Goal: Task Accomplishment & Management: Manage account settings

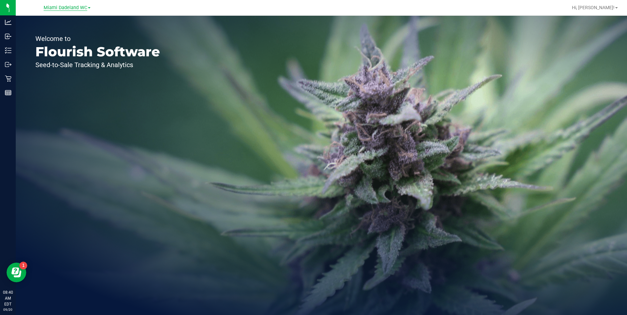
click at [75, 8] on span "Miami Dadeland WC" at bounding box center [66, 8] width 44 height 6
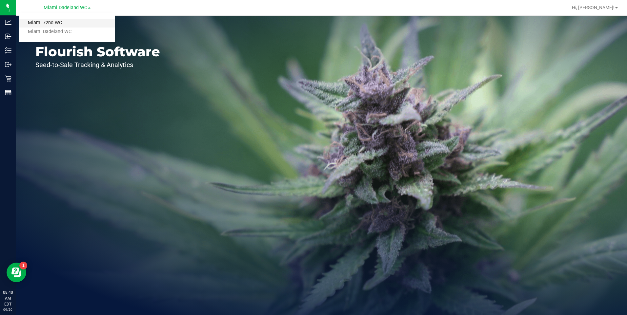
click at [64, 22] on link "Miami 72nd WC" at bounding box center [67, 23] width 96 height 9
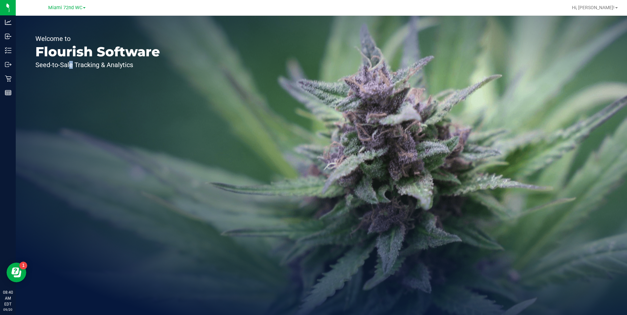
click at [68, 89] on div "Welcome to Flourish Software Seed-to-Sale Tracking & Analytics" at bounding box center [98, 166] width 164 height 300
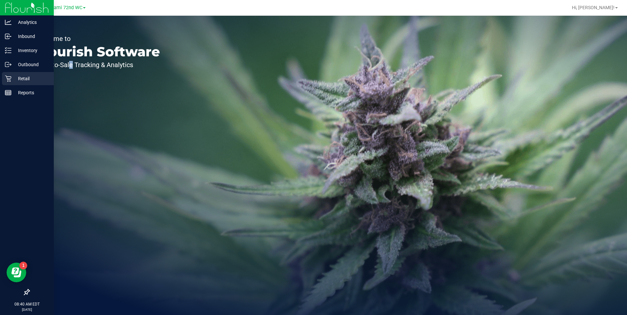
click at [6, 81] on icon at bounding box center [8, 78] width 7 height 7
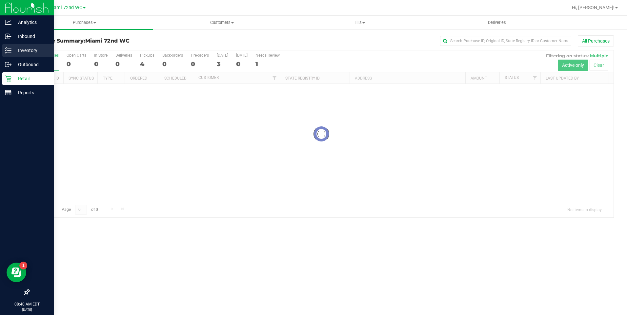
click at [20, 48] on p "Inventory" at bounding box center [30, 51] width 39 height 8
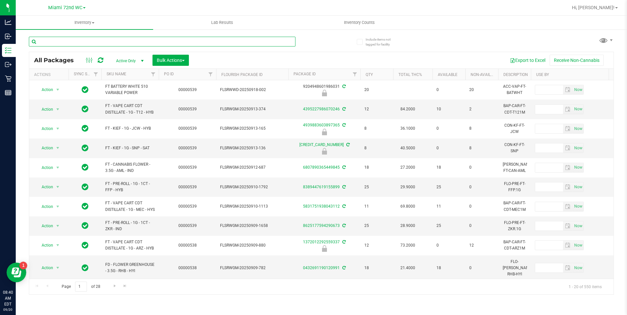
click at [82, 43] on input "text" at bounding box center [162, 42] width 266 height 10
click at [82, 43] on input "floWellnessMDL2018!" at bounding box center [162, 42] width 266 height 10
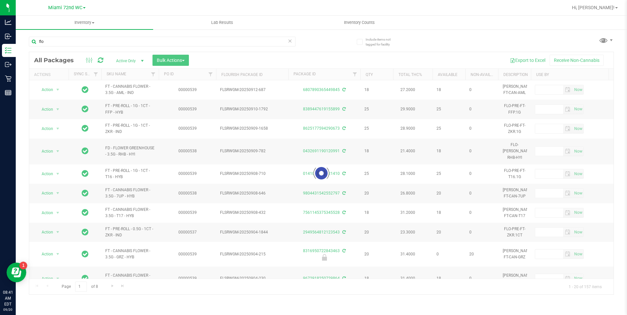
click at [131, 69] on th "SKU Name" at bounding box center [129, 74] width 57 height 11
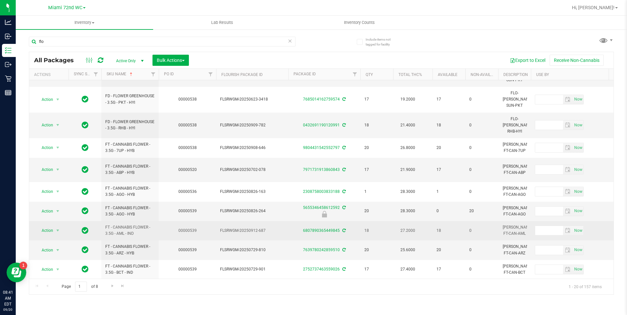
scroll to position [200, 0]
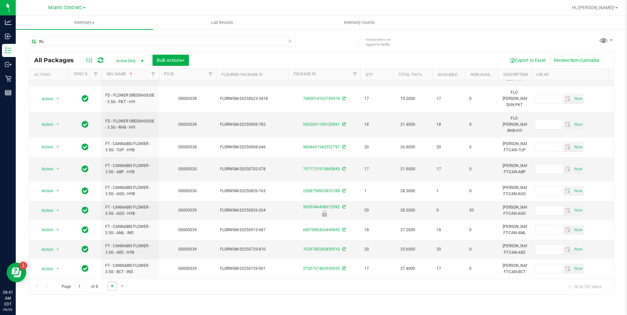
click at [111, 285] on span "Go to the next page" at bounding box center [112, 286] width 5 height 5
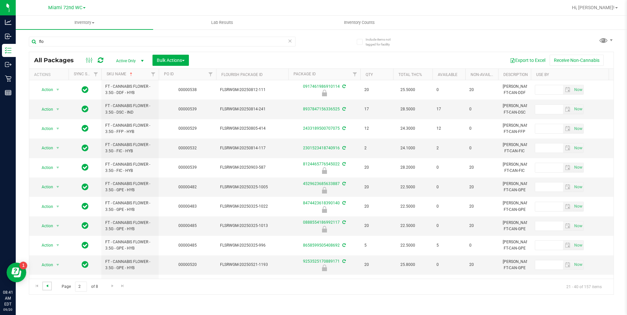
click at [47, 286] on span "Go to the previous page" at bounding box center [47, 286] width 5 height 5
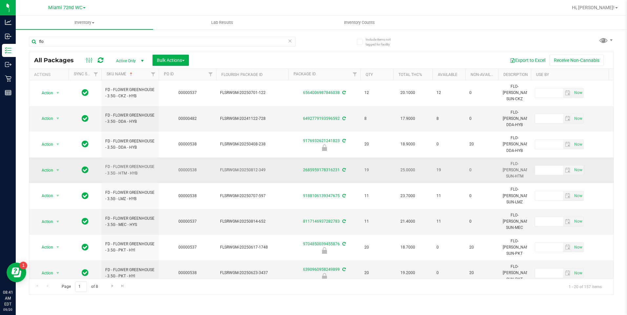
click at [239, 158] on td "FLSRWGM-20250812-349" at bounding box center [252, 171] width 72 height 26
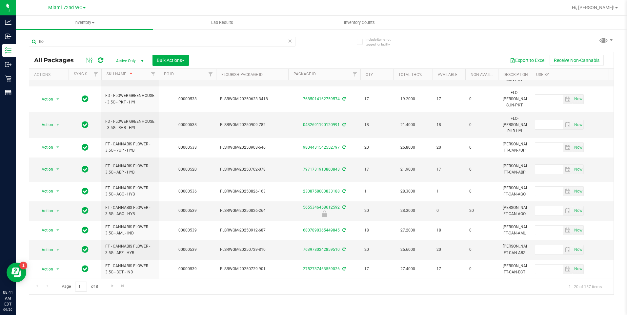
scroll to position [200, 0]
click at [108, 287] on link "Go to the next page" at bounding box center [113, 286] width 10 height 9
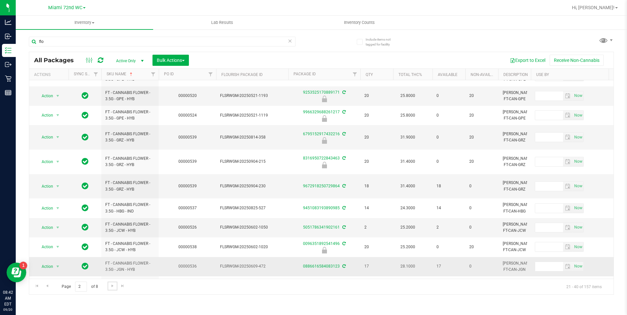
scroll to position [195, 0]
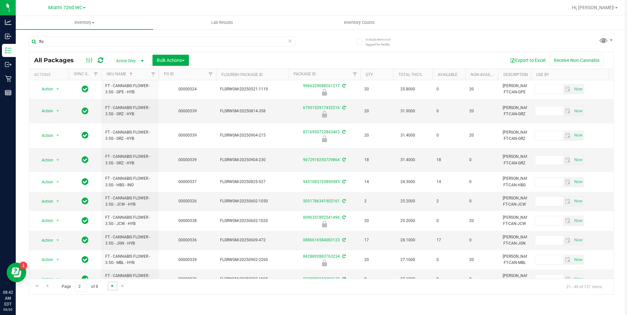
click at [113, 285] on span "Go to the next page" at bounding box center [112, 286] width 5 height 5
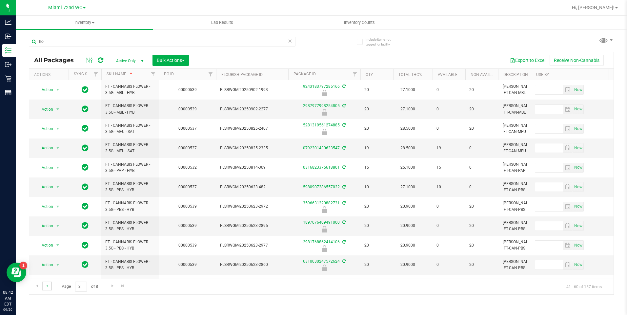
click at [47, 289] on link "Go to the previous page" at bounding box center [47, 286] width 10 height 9
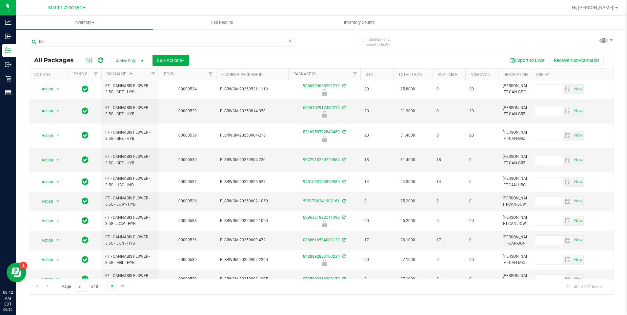
click at [111, 285] on span "Go to the next page" at bounding box center [112, 286] width 5 height 5
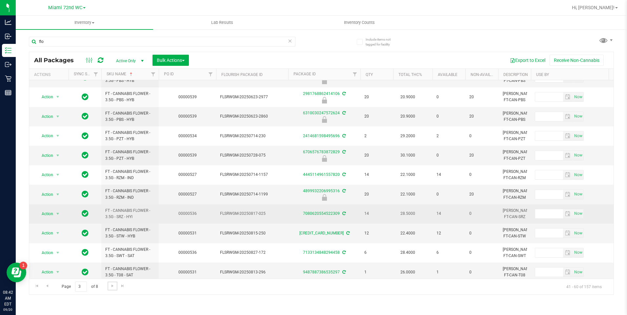
scroll to position [195, 0]
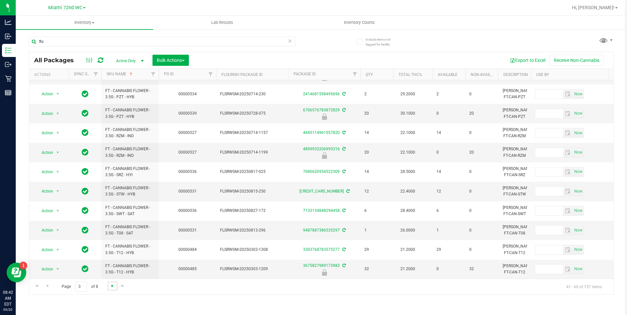
click at [114, 288] on span "Go to the next page" at bounding box center [112, 286] width 5 height 5
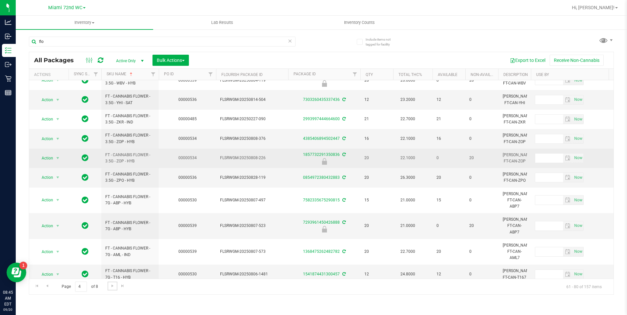
scroll to position [206, 0]
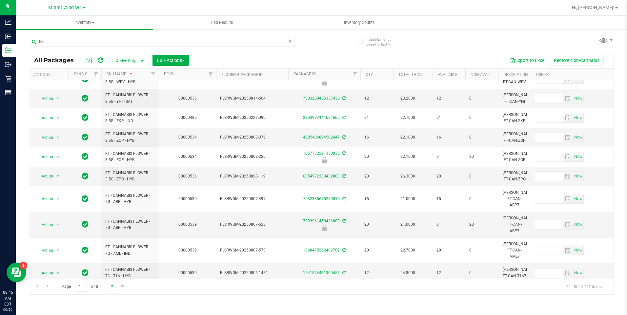
click at [111, 285] on span "Go to the next page" at bounding box center [112, 286] width 5 height 5
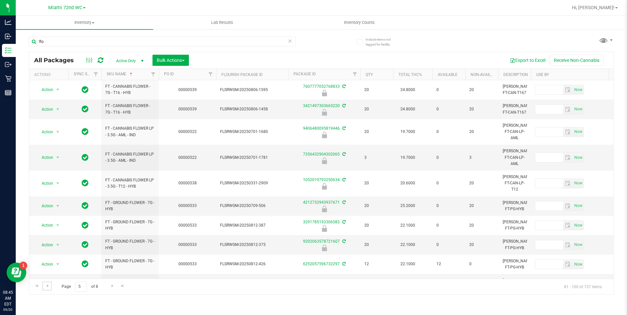
click at [43, 287] on link "Go to the previous page" at bounding box center [47, 286] width 10 height 9
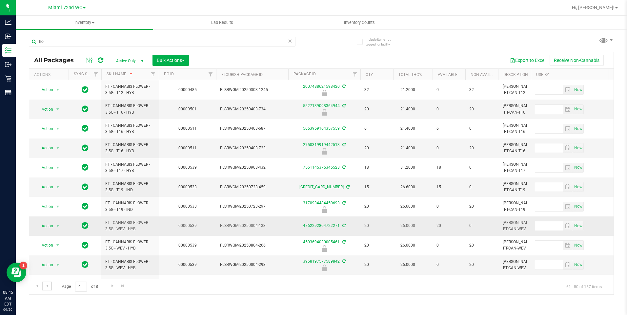
scroll to position [206, 0]
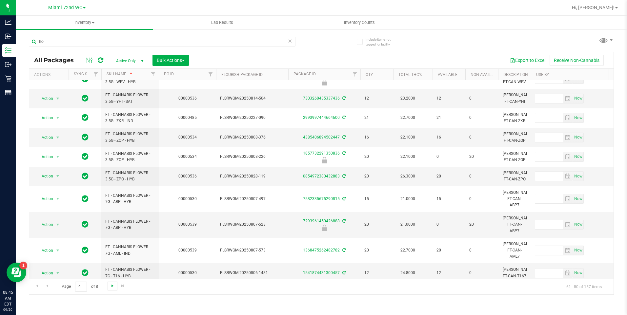
click at [110, 284] on span "Go to the next page" at bounding box center [112, 286] width 5 height 5
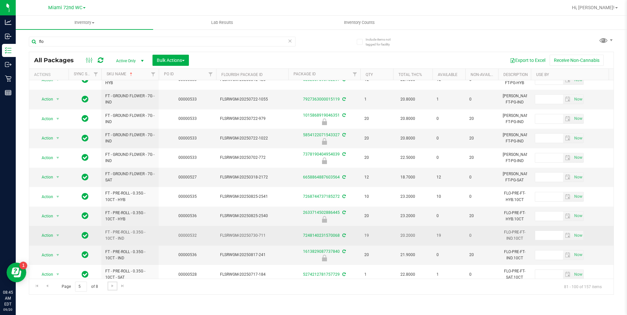
scroll to position [195, 0]
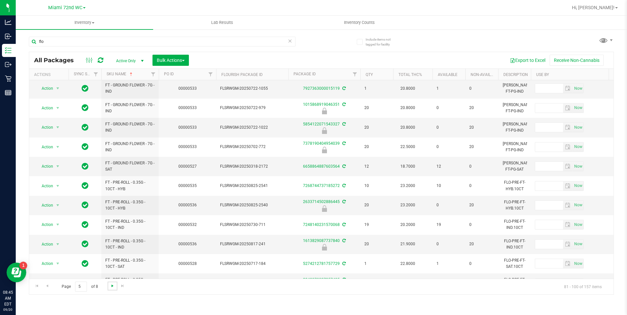
click at [113, 285] on span "Go to the next page" at bounding box center [112, 286] width 5 height 5
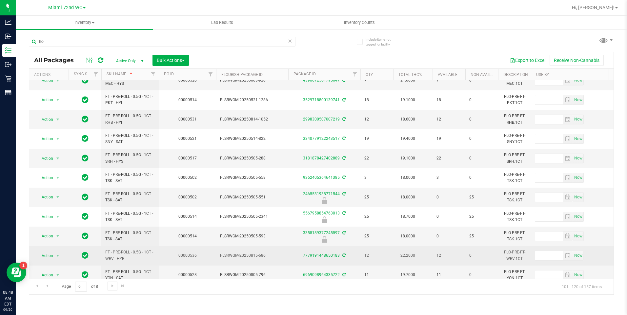
scroll to position [195, 0]
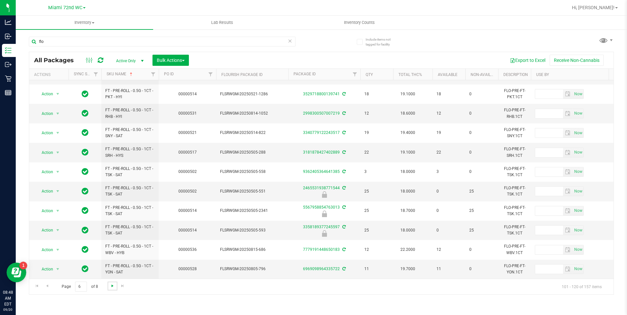
click at [110, 285] on span "Go to the next page" at bounding box center [112, 286] width 5 height 5
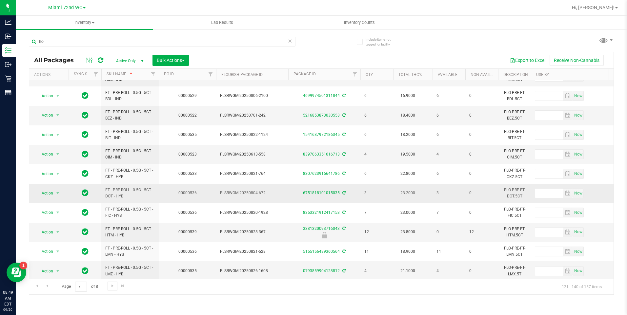
scroll to position [98, 0]
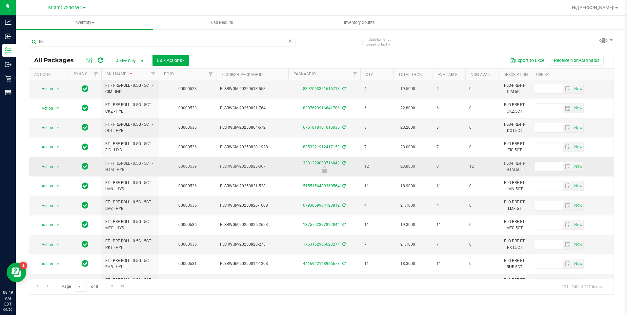
click at [228, 171] on td "FLSRWGM-20250828-367" at bounding box center [252, 166] width 72 height 19
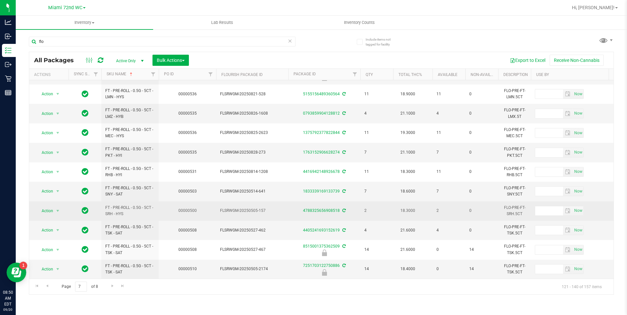
scroll to position [195, 0]
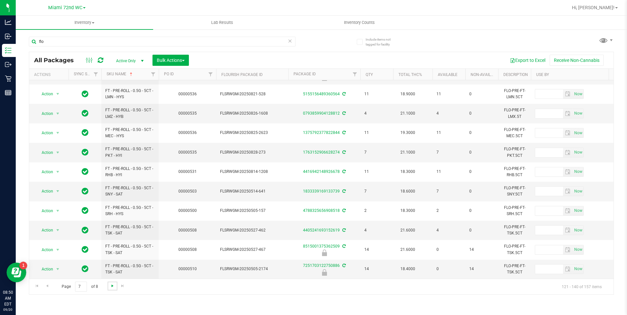
click at [112, 286] on span "Go to the next page" at bounding box center [112, 286] width 5 height 5
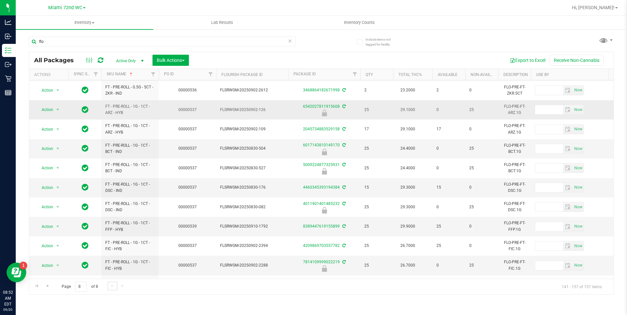
scroll to position [66, 0]
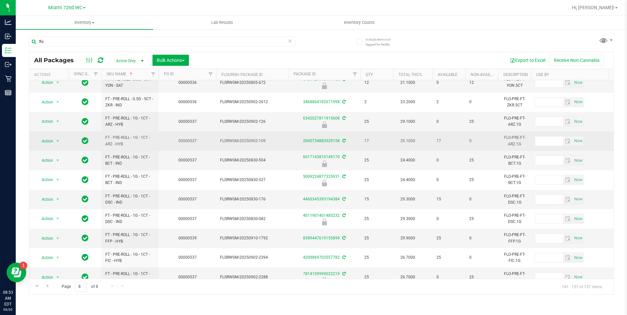
click at [131, 145] on span "FT - PRE-ROLL - 1G - 1CT - ARZ - HYB" at bounding box center [129, 141] width 49 height 12
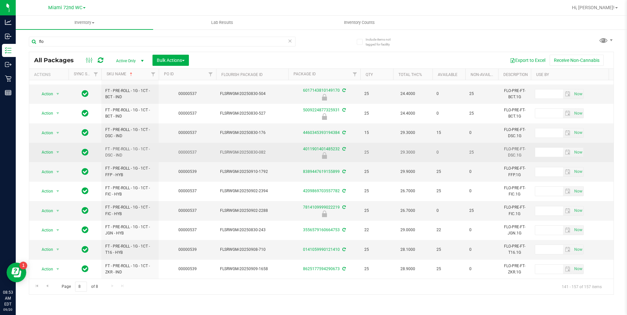
scroll to position [137, 0]
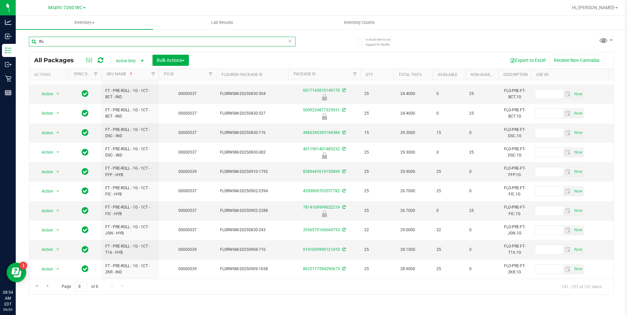
click at [120, 43] on input "flo" at bounding box center [162, 42] width 266 height 10
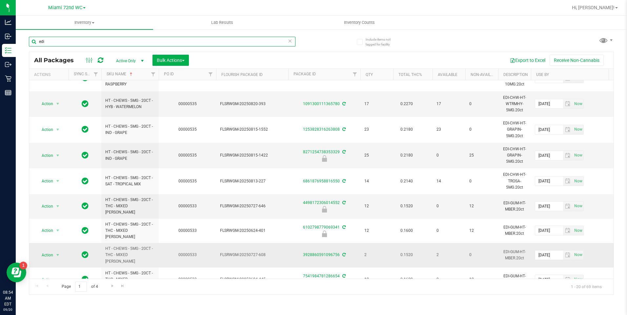
scroll to position [247, 0]
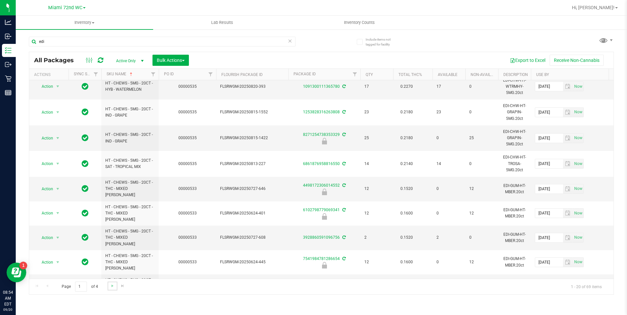
click at [108, 289] on link "Go to the next page" at bounding box center [113, 286] width 10 height 9
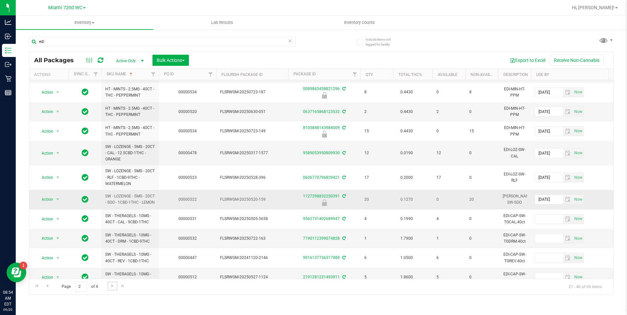
scroll to position [131, 0]
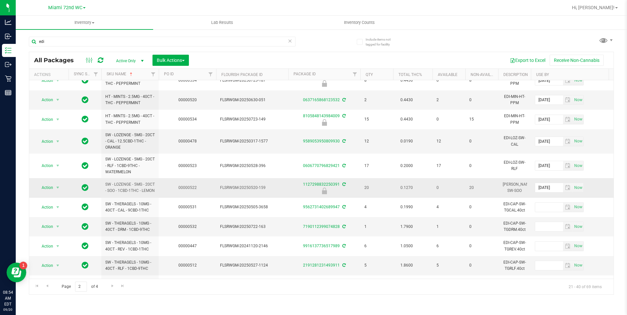
click at [237, 186] on span "FLSRWGM-20250520-159" at bounding box center [252, 188] width 64 height 6
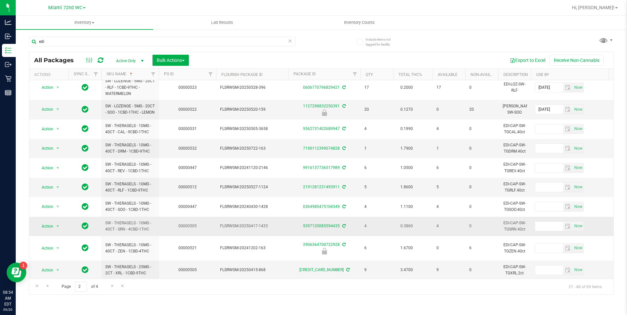
scroll to position [210, 0]
click at [111, 288] on span "Go to the next page" at bounding box center [112, 286] width 5 height 5
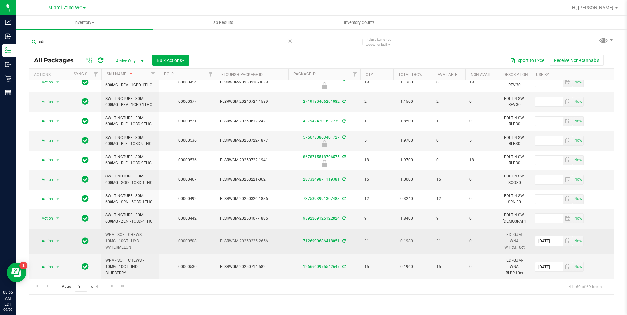
scroll to position [213, 0]
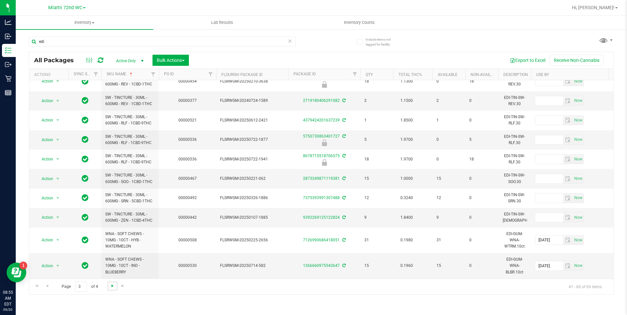
click at [112, 288] on span "Go to the next page" at bounding box center [112, 286] width 5 height 5
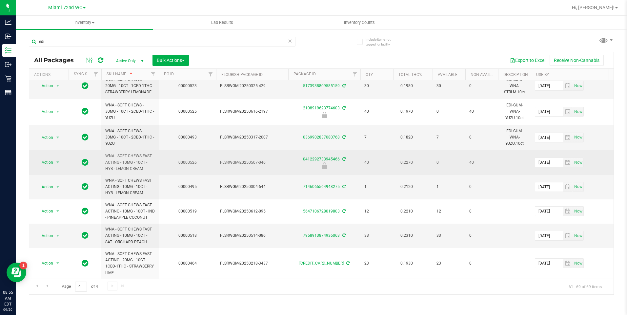
scroll to position [38, 0]
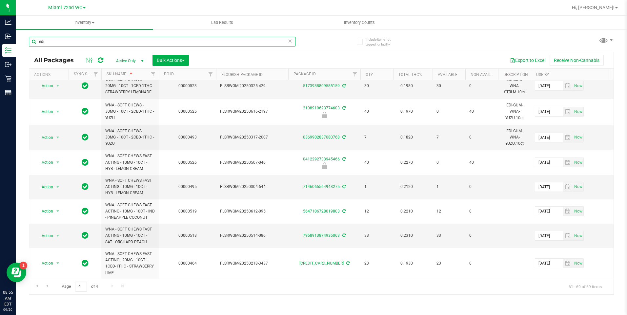
click at [183, 43] on input "edi" at bounding box center [162, 42] width 266 height 10
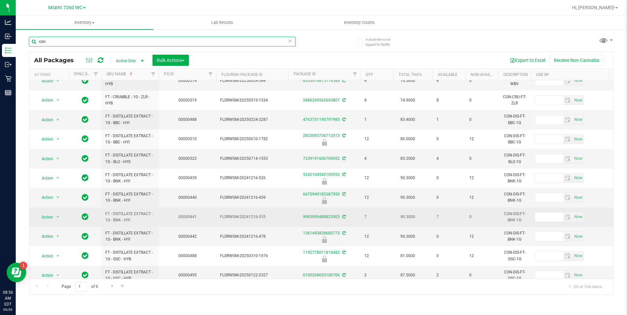
scroll to position [195, 0]
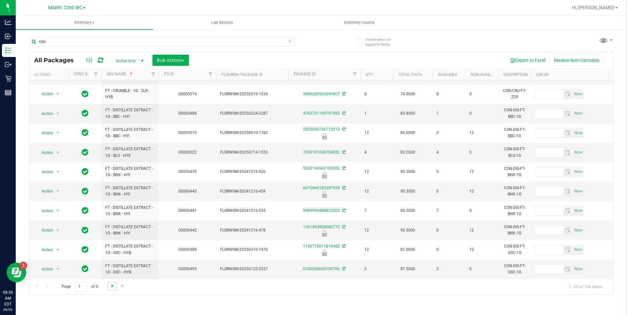
click at [110, 286] on span "Go to the next page" at bounding box center [112, 286] width 5 height 5
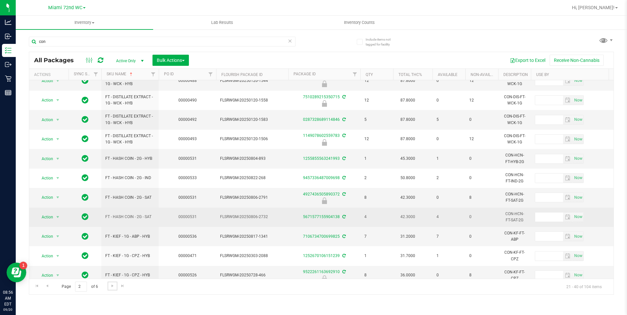
scroll to position [195, 0]
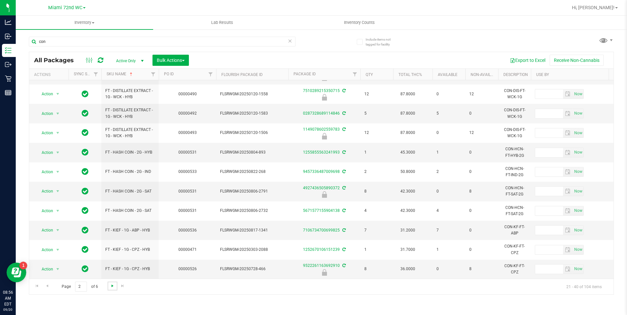
click at [112, 287] on span "Go to the next page" at bounding box center [112, 286] width 5 height 5
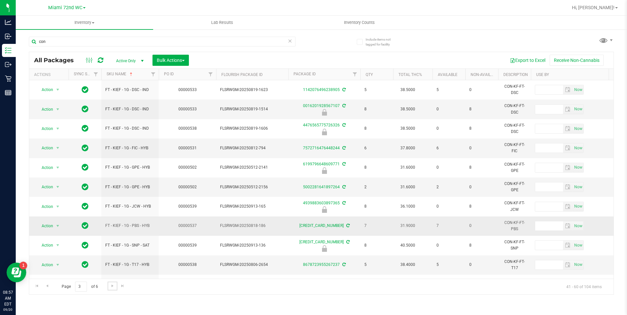
scroll to position [33, 0]
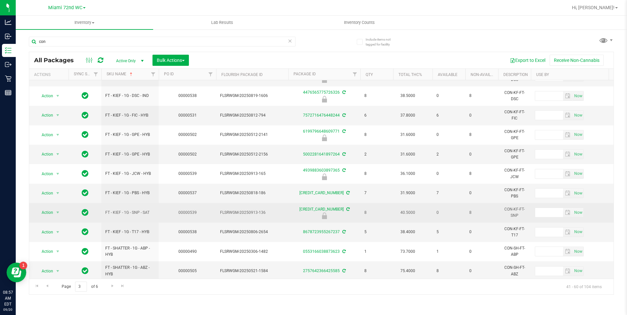
click at [224, 216] on span "FLSRWGM-20250913-136" at bounding box center [252, 213] width 64 height 6
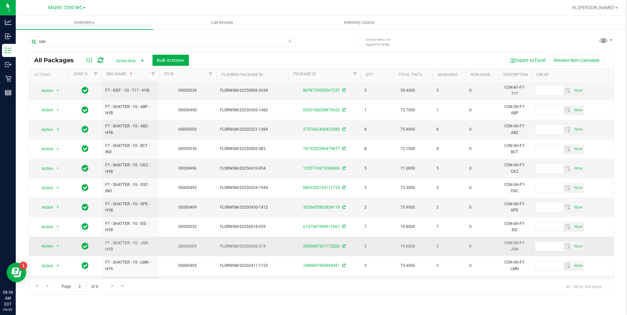
scroll to position [195, 0]
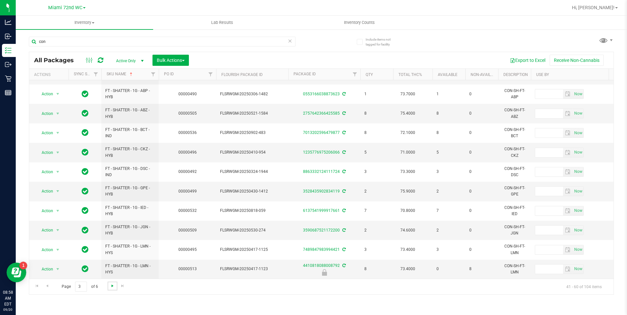
click at [114, 288] on span "Go to the next page" at bounding box center [112, 286] width 5 height 5
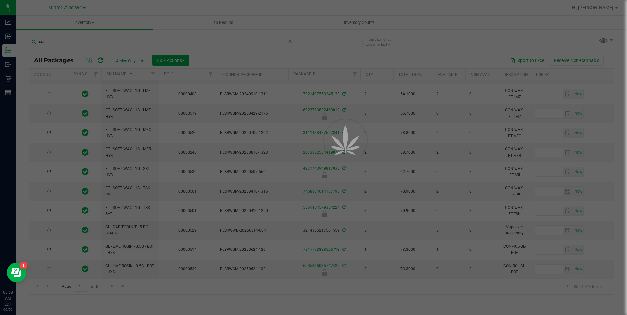
scroll to position [0, 0]
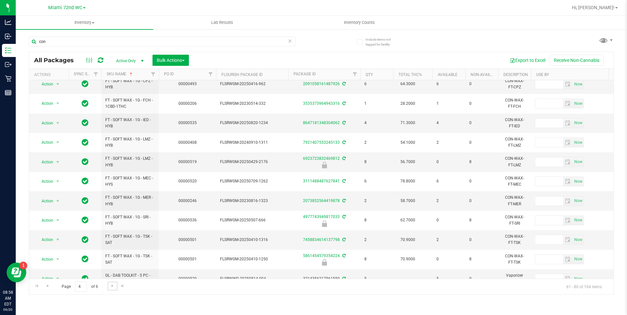
scroll to position [164, 0]
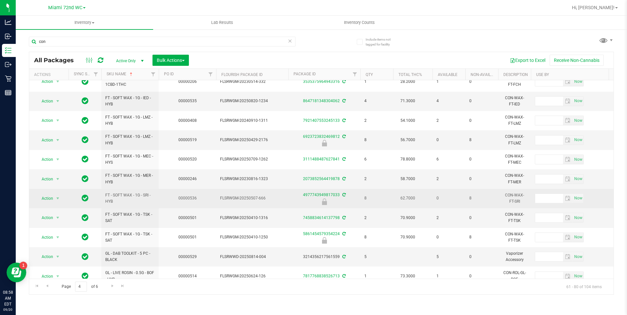
click at [247, 203] on td "FLSRWGM-20250507-666" at bounding box center [252, 198] width 72 height 19
click at [258, 192] on td "FLSRWGM-20250507-666" at bounding box center [252, 198] width 72 height 19
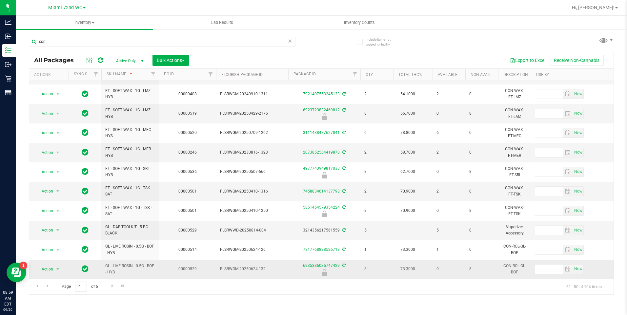
click at [126, 263] on span "GL - LIVE ROSIN - 0.5G - BOF - HYB" at bounding box center [129, 269] width 49 height 12
click at [112, 285] on span "Go to the next page" at bounding box center [112, 286] width 5 height 5
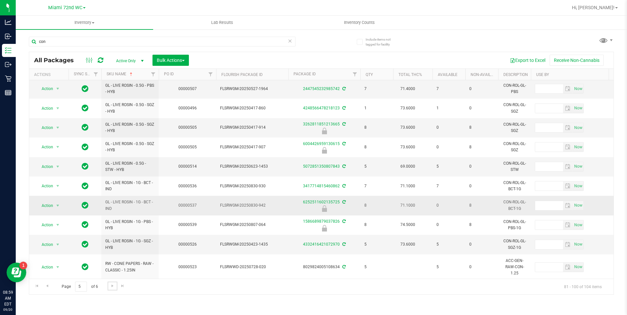
scroll to position [131, 0]
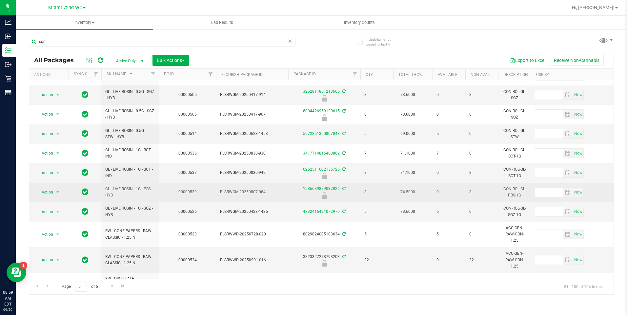
click at [279, 191] on span "FLSRWGM-20250807-064" at bounding box center [252, 192] width 64 height 6
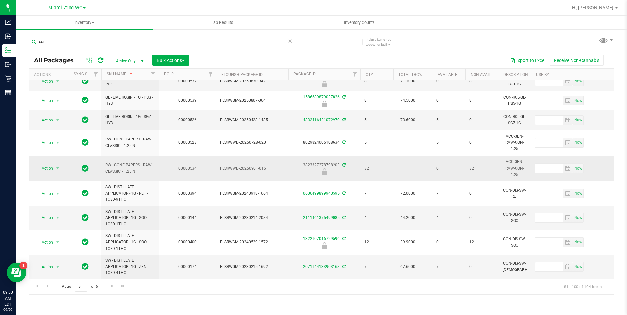
scroll to position [228, 0]
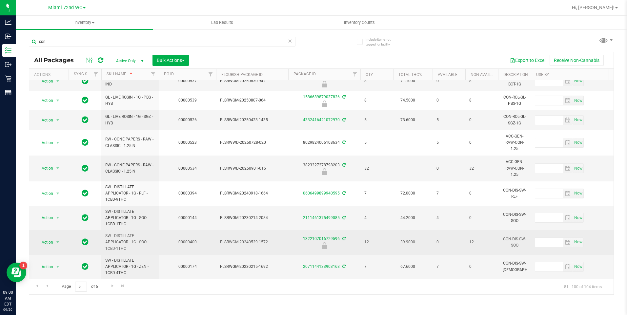
click at [162, 235] on td "00000400" at bounding box center [187, 242] width 57 height 25
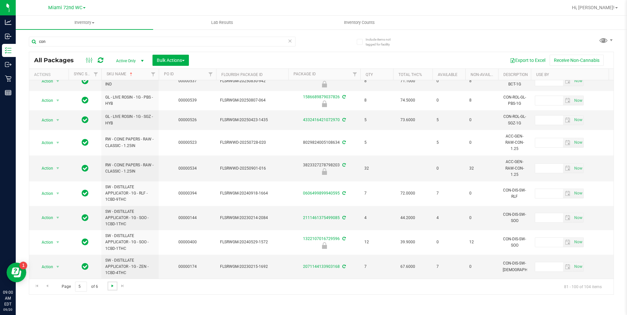
click at [113, 286] on span "Go to the next page" at bounding box center [112, 286] width 5 height 5
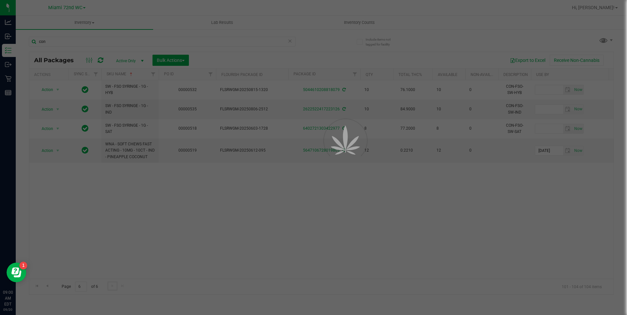
scroll to position [0, 0]
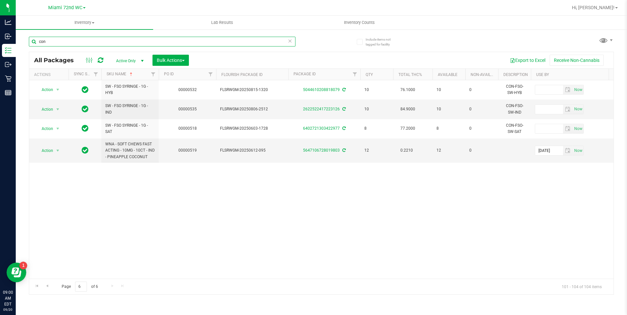
click at [94, 40] on input "con" at bounding box center [162, 42] width 266 height 10
type input "cart"
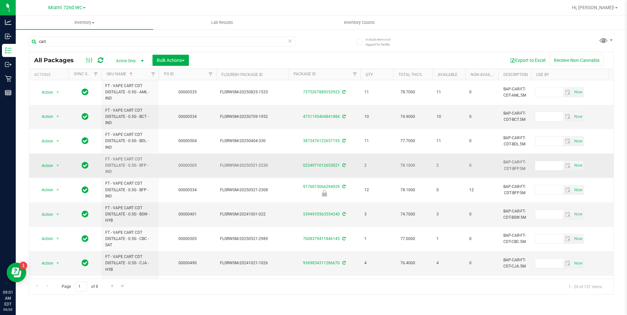
click at [206, 174] on td "00000505" at bounding box center [187, 166] width 57 height 25
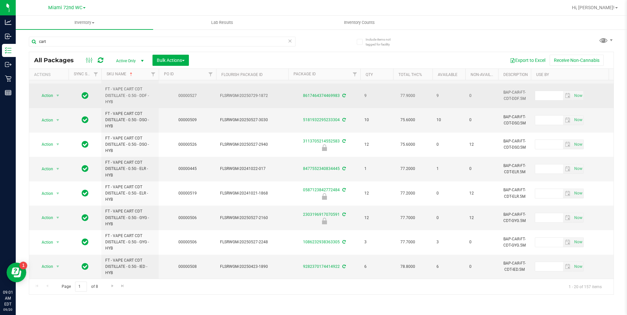
scroll to position [295, 0]
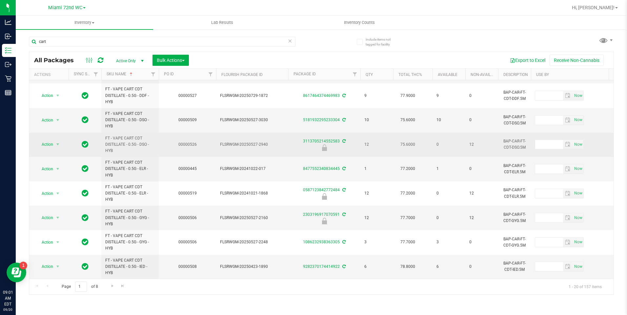
click at [222, 146] on td "FLSRWGM-20250527-2940" at bounding box center [252, 145] width 72 height 25
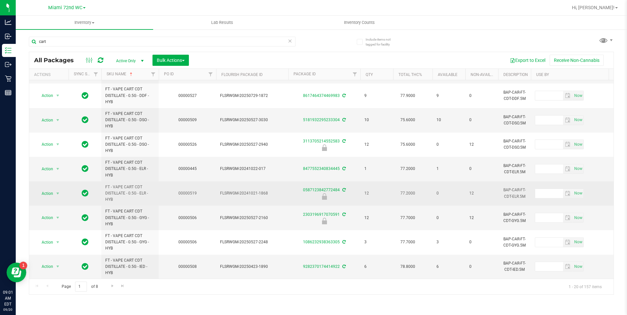
click at [215, 182] on td "00000519" at bounding box center [187, 194] width 57 height 25
click at [213, 190] on td "00000519" at bounding box center [187, 194] width 57 height 25
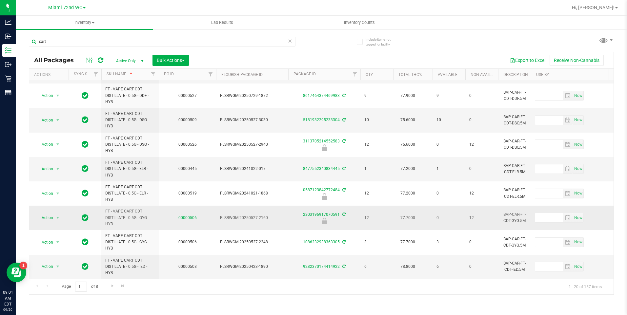
click at [194, 216] on link "00000506" at bounding box center [187, 218] width 18 height 5
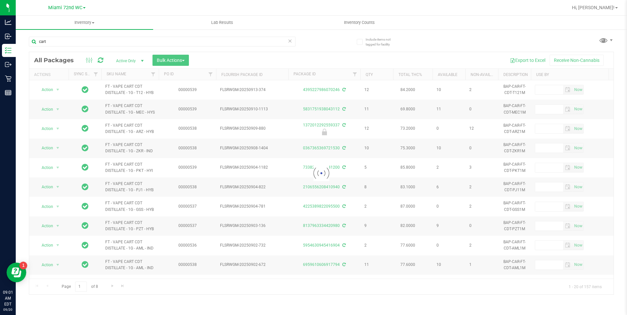
click at [131, 74] on th "SKU Name" at bounding box center [129, 74] width 57 height 11
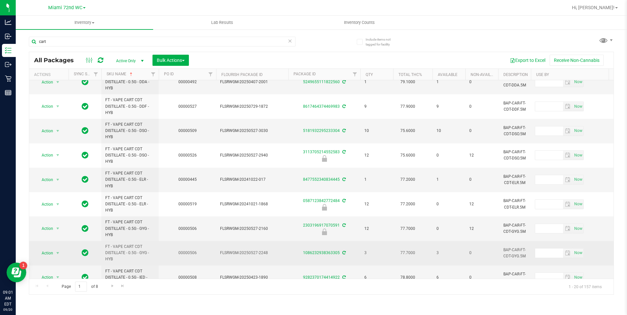
scroll to position [295, 0]
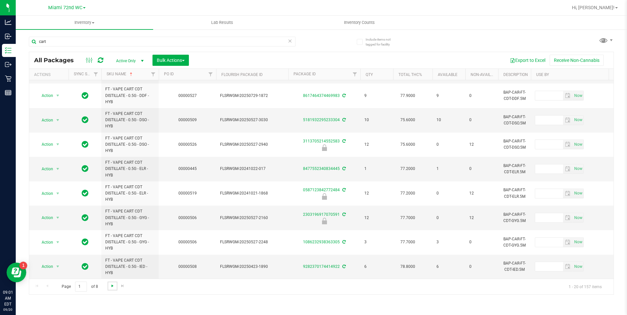
click at [113, 288] on span "Go to the next page" at bounding box center [112, 286] width 5 height 5
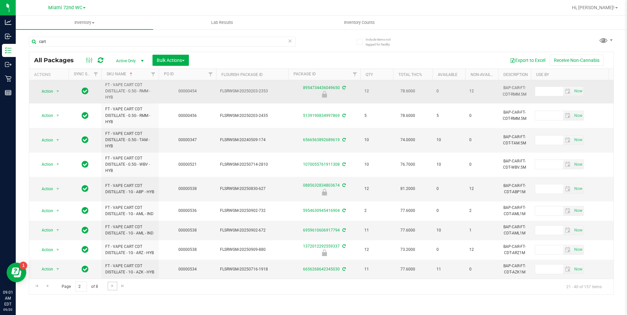
scroll to position [283, 0]
click at [230, 190] on td "FLSRWGM-20250830-627" at bounding box center [252, 189] width 72 height 25
click at [111, 284] on span "Go to the next page" at bounding box center [112, 286] width 5 height 5
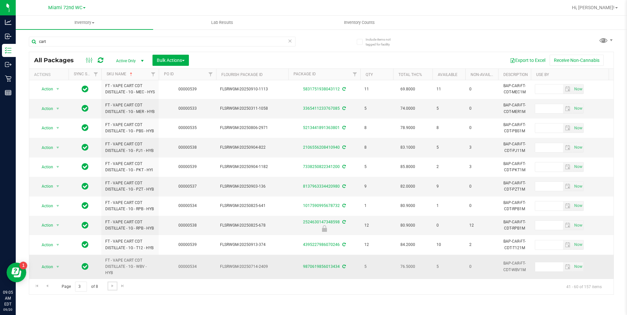
scroll to position [230, 0]
click at [112, 288] on span "Go to the next page" at bounding box center [112, 286] width 5 height 5
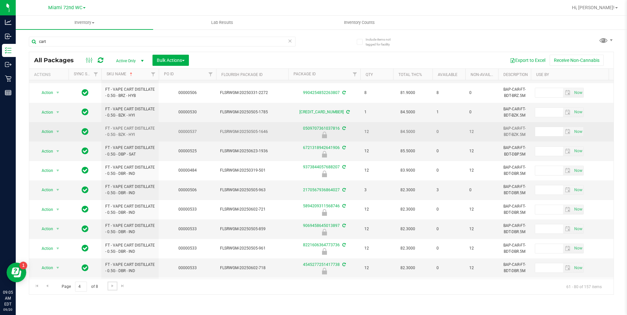
scroll to position [131, 0]
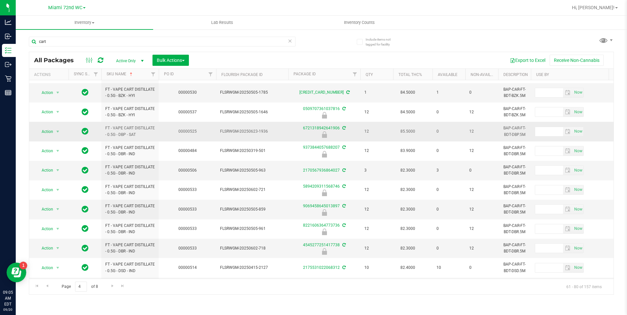
click at [209, 136] on td "00000525" at bounding box center [187, 131] width 57 height 19
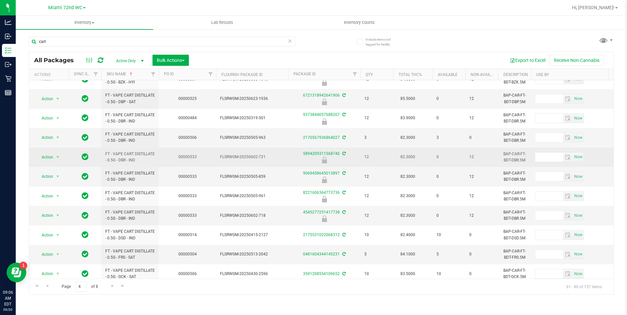
scroll to position [193, 0]
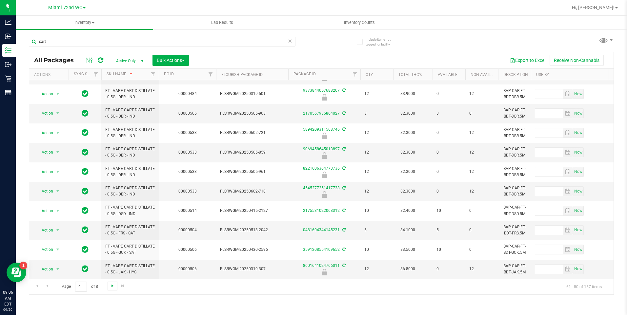
click at [110, 288] on span "Go to the next page" at bounding box center [112, 286] width 5 height 5
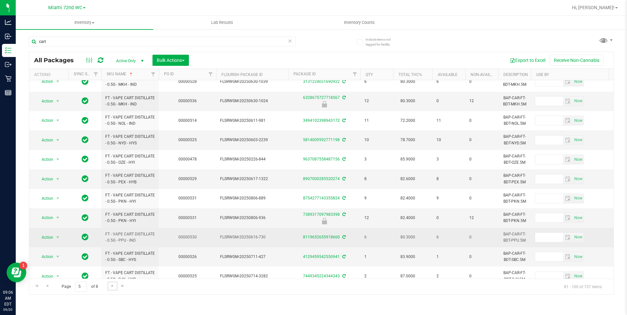
scroll to position [195, 0]
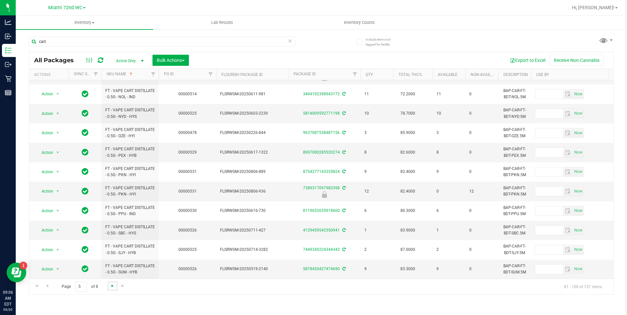
click at [110, 284] on span "Go to the next page" at bounding box center [112, 286] width 5 height 5
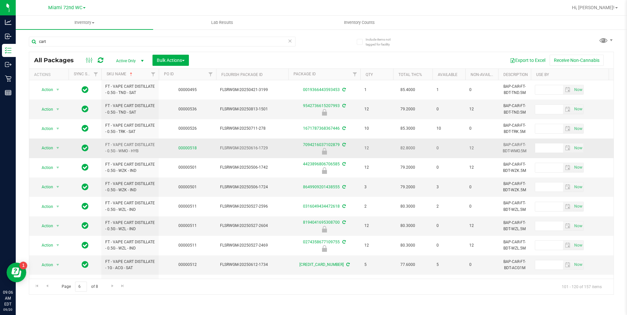
click at [189, 150] on link "00000518" at bounding box center [187, 148] width 18 height 5
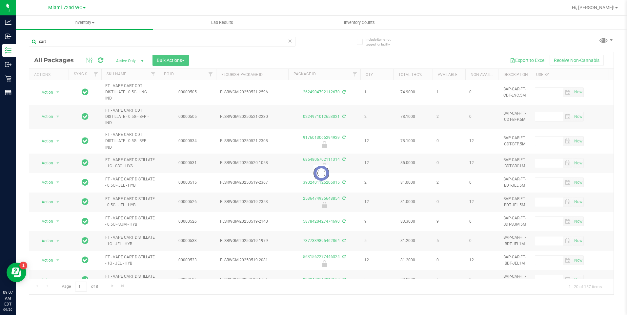
click at [137, 74] on th "SKU Name" at bounding box center [129, 74] width 57 height 11
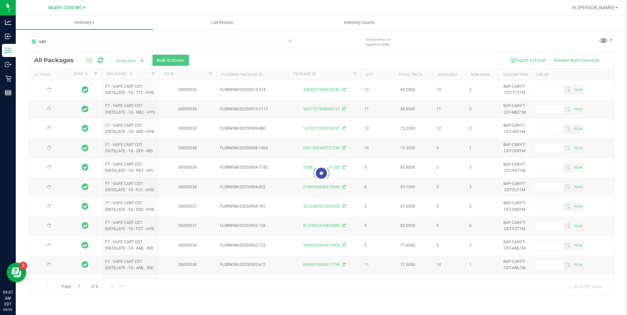
click at [80, 285] on div at bounding box center [321, 173] width 584 height 243
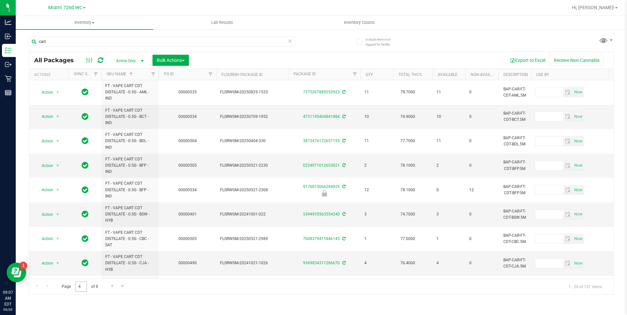
type input "4"
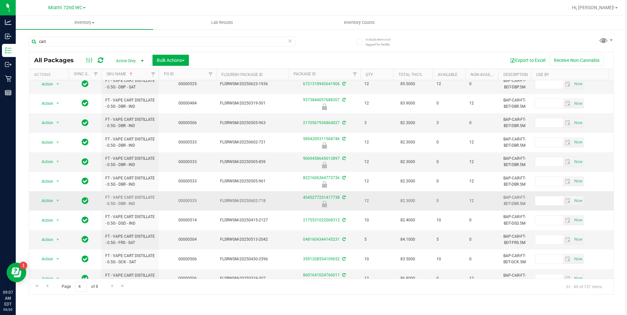
scroll to position [193, 0]
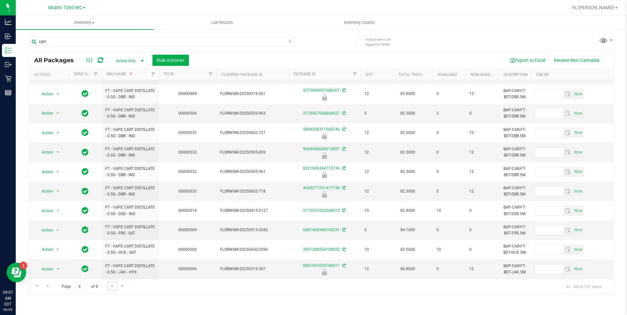
click at [115, 287] on link "Go to the next page" at bounding box center [113, 286] width 10 height 9
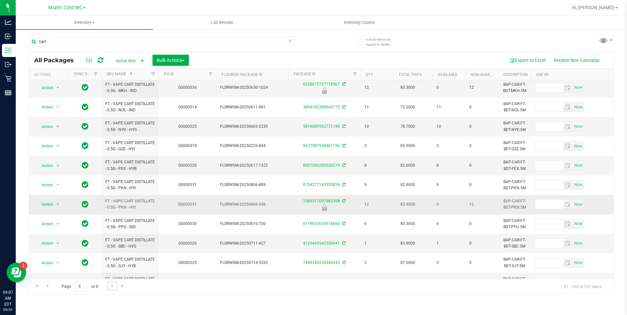
scroll to position [195, 0]
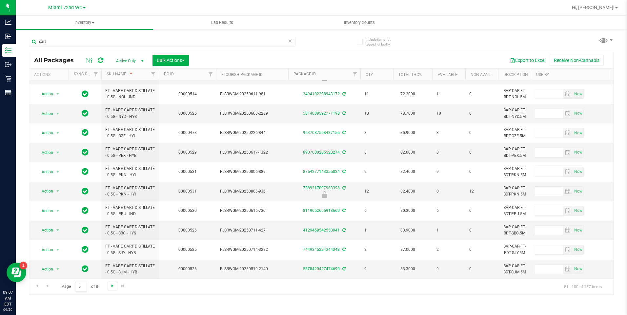
click at [110, 288] on span "Go to the next page" at bounding box center [112, 286] width 5 height 5
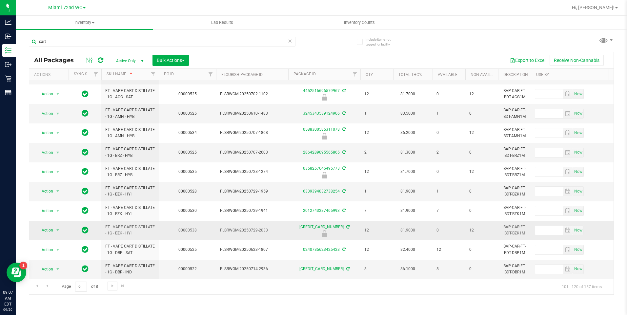
scroll to position [202, 0]
click at [112, 286] on span "Go to the next page" at bounding box center [112, 286] width 5 height 5
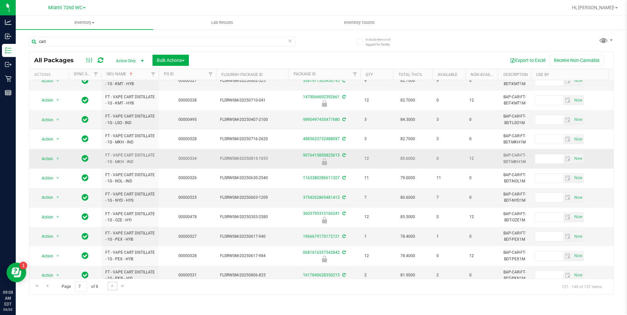
scroll to position [195, 0]
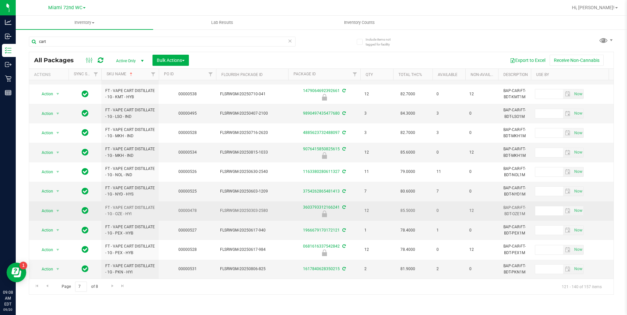
click at [186, 212] on td "00000478" at bounding box center [187, 211] width 57 height 19
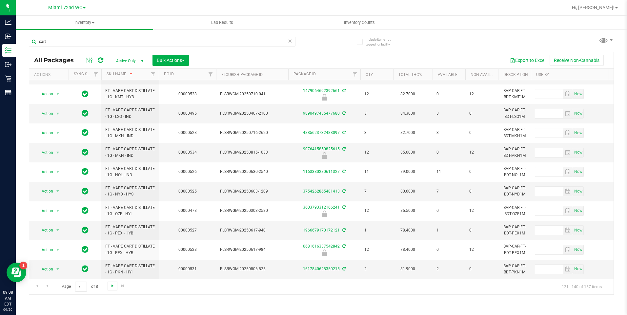
click at [112, 286] on span "Go to the next page" at bounding box center [112, 286] width 5 height 5
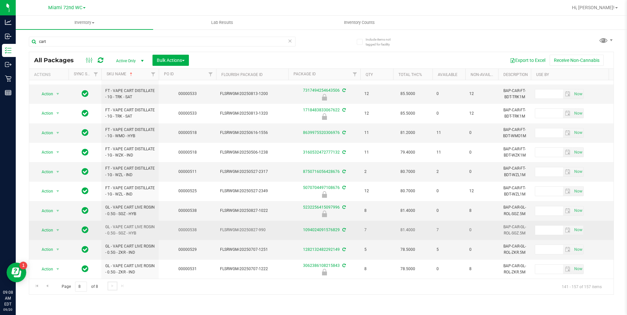
scroll to position [137, 0]
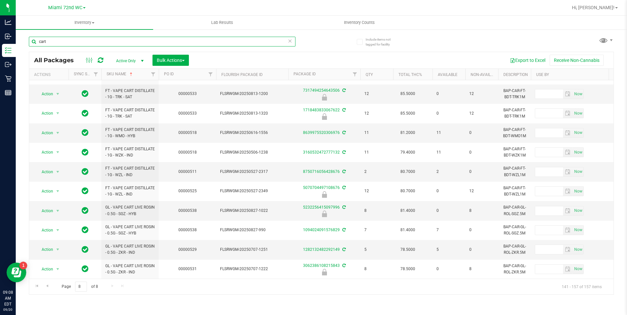
click at [109, 41] on input "cart" at bounding box center [162, 42] width 266 height 10
type input ".3g"
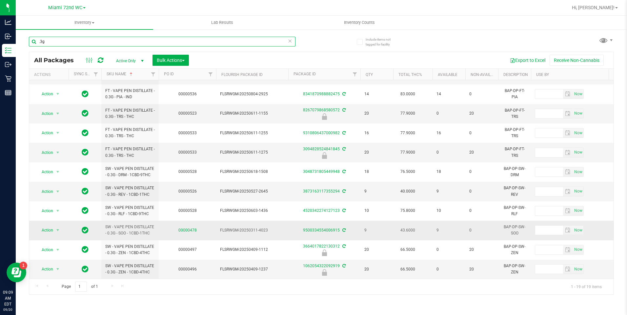
scroll to position [176, 0]
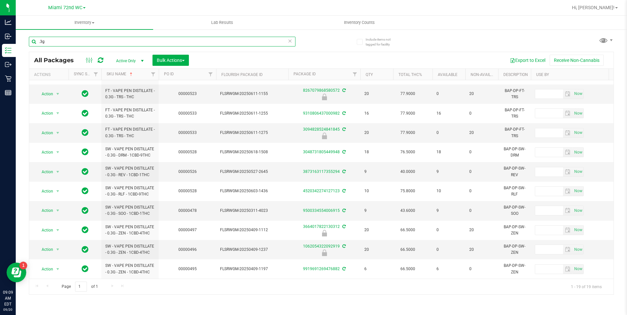
click at [105, 42] on input ".3g" at bounding box center [162, 42] width 266 height 10
click at [104, 42] on input ".3g" at bounding box center [162, 42] width 266 height 10
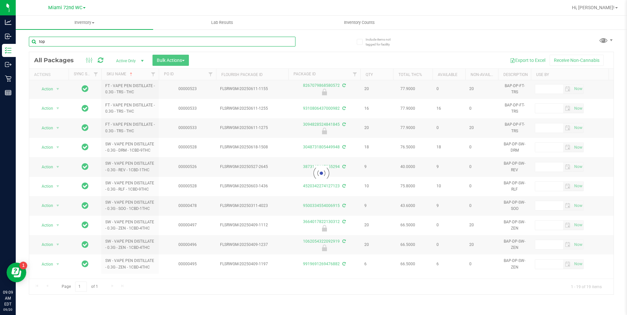
type input "top"
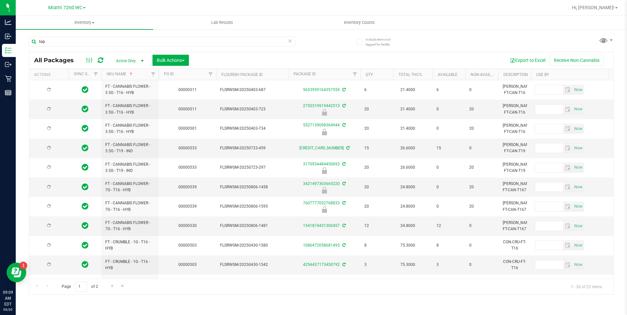
click at [216, 111] on td "00000511" at bounding box center [187, 109] width 57 height 19
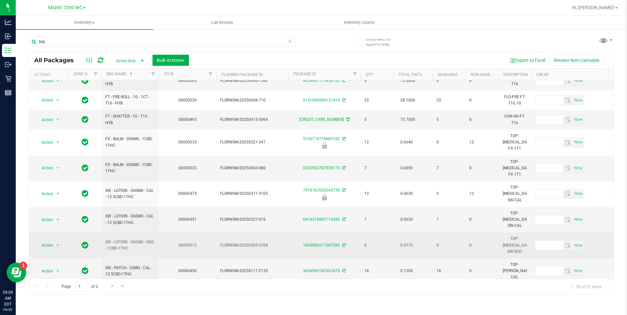
scroll to position [195, 0]
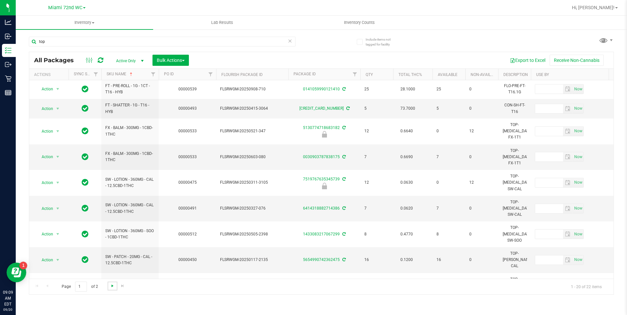
click at [113, 284] on span "Go to the next page" at bounding box center [112, 286] width 5 height 5
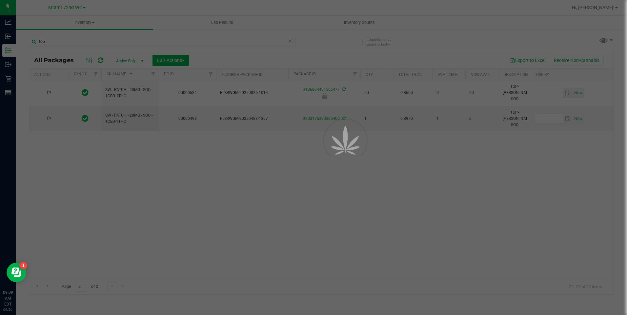
scroll to position [0, 0]
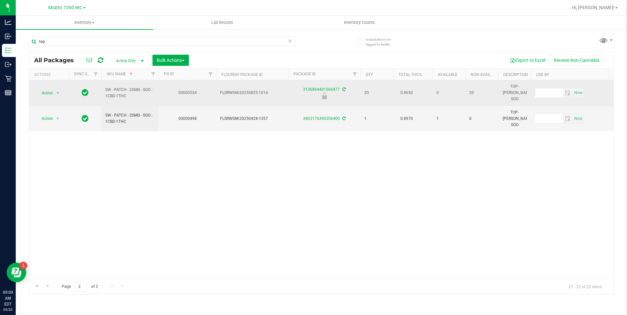
click at [282, 90] on span "FLSRWGM-20250825-1014" at bounding box center [252, 93] width 64 height 6
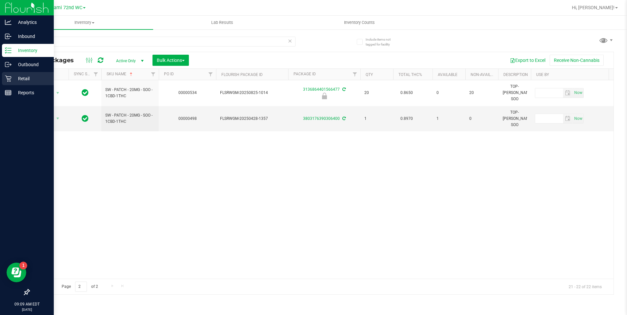
click at [19, 77] on p "Retail" at bounding box center [30, 79] width 39 height 8
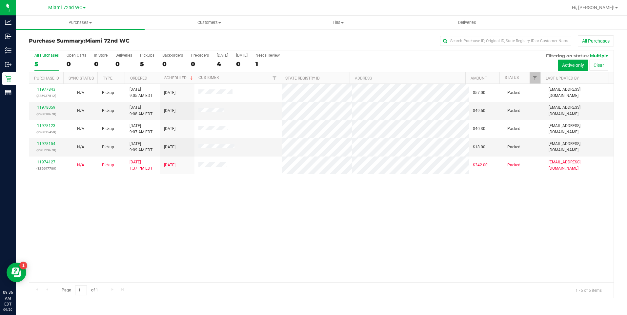
click at [360, 224] on div "11977843 (325937512) N/A Pickup 9/20/2025 9:05 AM EDT 9/20/2025 $57.00 Packed l…" at bounding box center [321, 183] width 584 height 199
click at [293, 234] on div "11977843 (325937512) N/A Pickup 9/20/2025 9:05 AM EDT 9/20/2025 $57.00 Packed l…" at bounding box center [321, 183] width 584 height 199
click at [296, 240] on div "11977843 (325937512) N/A Pickup 9/20/2025 9:05 AM EDT 9/20/2025 $57.00 Packed l…" at bounding box center [321, 183] width 584 height 199
click at [283, 228] on div "11977843 (325937512) N/A Pickup 9/20/2025 9:05 AM EDT 9/20/2025 $57.00 Packed l…" at bounding box center [321, 183] width 584 height 199
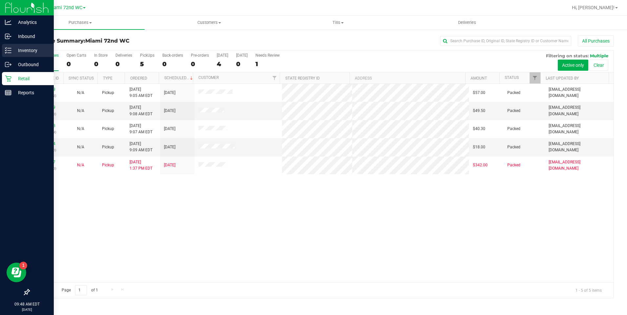
click at [6, 48] on icon at bounding box center [8, 50] width 7 height 7
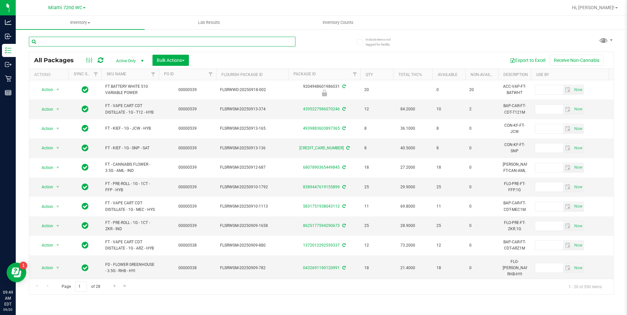
click at [124, 40] on input "text" at bounding box center [162, 42] width 266 height 10
click at [140, 74] on th "SKU Name" at bounding box center [129, 74] width 57 height 11
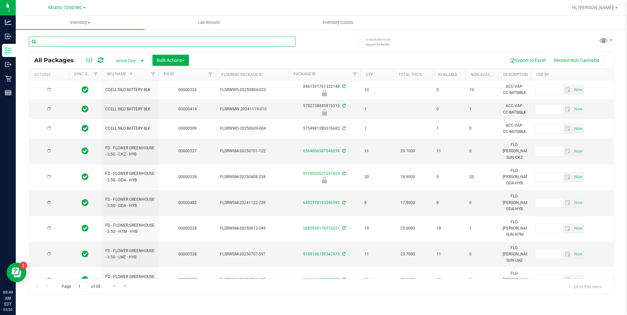
click at [142, 40] on input "text" at bounding box center [162, 42] width 266 height 10
type input "flo"
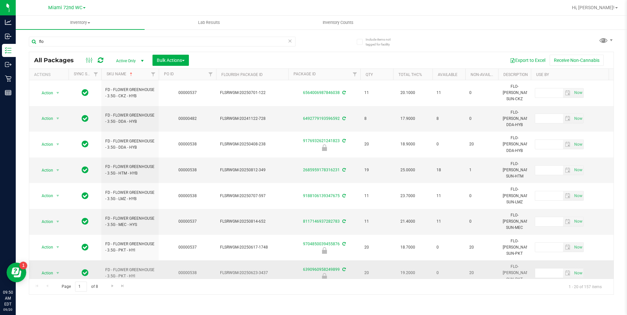
click at [132, 267] on span "FD - FLOWER GREENHOUSE - 3.5G - PKT - HYI" at bounding box center [129, 273] width 49 height 12
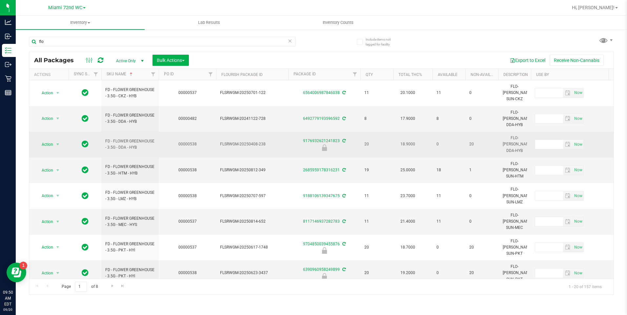
click at [121, 138] on span "FD - FLOWER GREENHOUSE - 3.5G - DDA - HYB" at bounding box center [129, 144] width 49 height 12
click at [122, 136] on td "FD - FLOWER GREENHOUSE - 3.5G - DDA - HYB" at bounding box center [129, 145] width 57 height 26
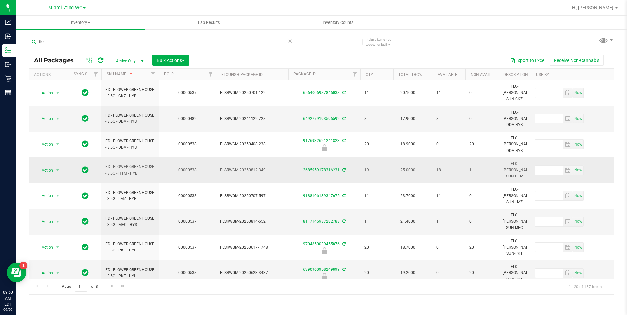
drag, startPoint x: 93, startPoint y: 29, endPoint x: 152, endPoint y: 141, distance: 126.4
click at [152, 158] on td "FD - FLOWER GREENHOUSE - 3.5G - HTM - HYB" at bounding box center [129, 171] width 57 height 26
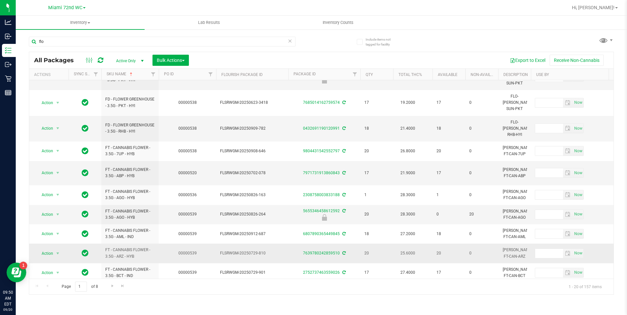
scroll to position [197, 0]
click at [44, 210] on span "Action" at bounding box center [45, 214] width 18 height 9
click at [163, 205] on td "00000539" at bounding box center [187, 214] width 57 height 19
click at [361, 205] on td "20" at bounding box center [376, 214] width 33 height 19
click at [372, 205] on td "20" at bounding box center [376, 214] width 33 height 19
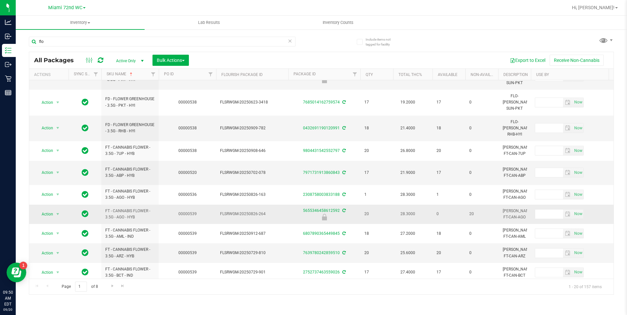
click at [363, 205] on td "20" at bounding box center [376, 214] width 33 height 19
click at [54, 210] on span "select" at bounding box center [58, 214] width 8 height 9
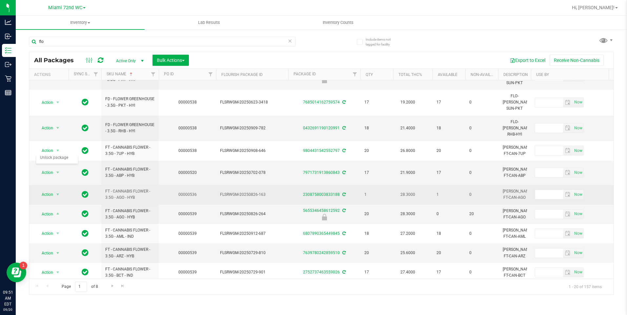
click at [147, 188] on span "FT - CANNABIS FLOWER - 3.5G - AGO - HYB" at bounding box center [129, 194] width 49 height 12
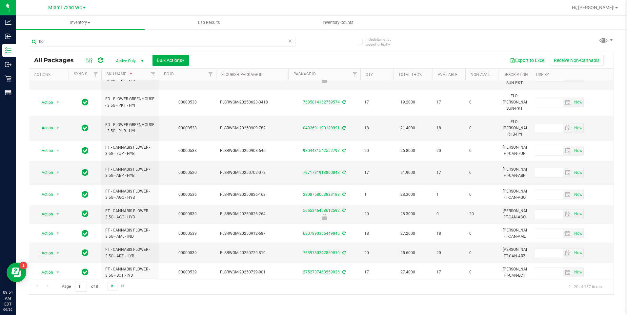
click at [113, 287] on span "Go to the next page" at bounding box center [112, 286] width 5 height 5
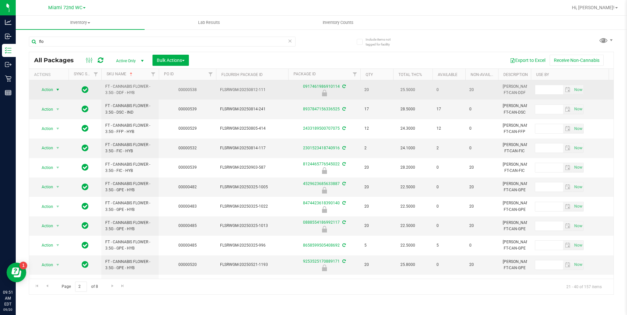
click at [49, 88] on span "Action" at bounding box center [45, 89] width 18 height 9
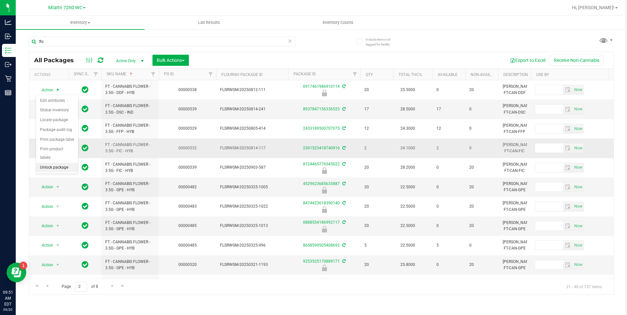
click at [66, 163] on li "Unlock package" at bounding box center [57, 168] width 42 height 10
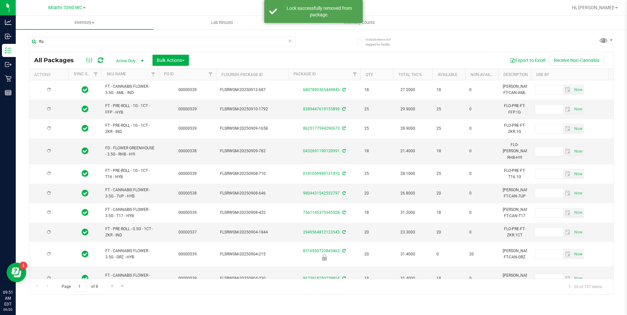
click at [74, 304] on div "Inventory All packages All inventory Waste log Create inventory Lab Results Inv…" at bounding box center [321, 166] width 611 height 300
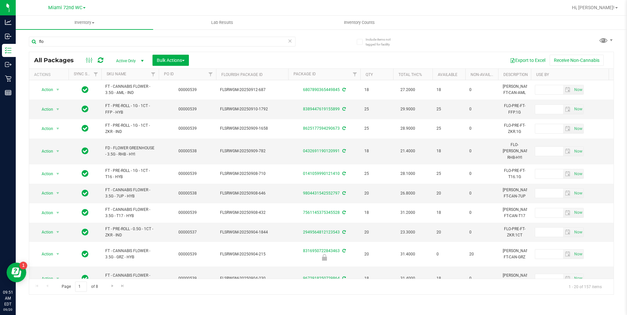
click at [120, 64] on span "Active Only" at bounding box center [128, 60] width 36 height 9
click at [210, 61] on div "Export to Excel Receive Non-Cannabis" at bounding box center [401, 60] width 415 height 11
click at [125, 72] on link "SKU Name" at bounding box center [117, 74] width 20 height 5
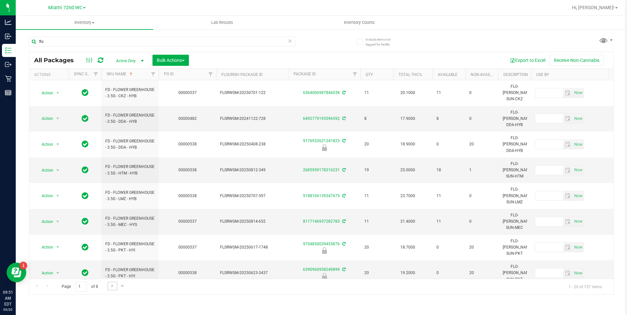
click at [111, 287] on span "Go to the next page" at bounding box center [112, 286] width 5 height 5
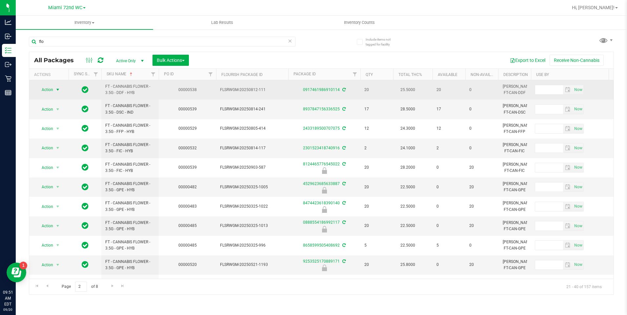
click at [54, 90] on span "select" at bounding box center [58, 89] width 8 height 9
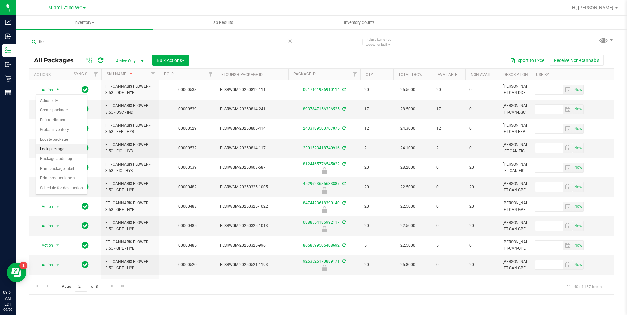
click at [61, 147] on li "Lock package" at bounding box center [61, 150] width 51 height 10
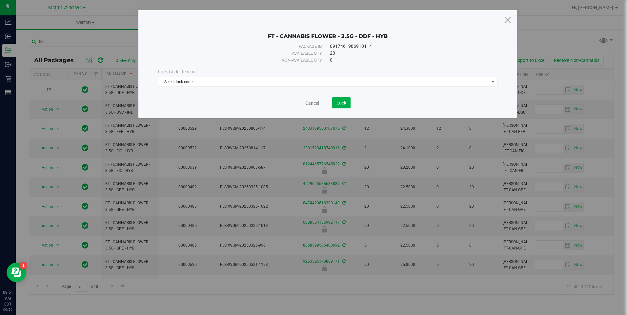
click at [261, 77] on div "Lock Code Reason Select lock code Select lock code Newly Received Administrativ…" at bounding box center [327, 78] width 349 height 18
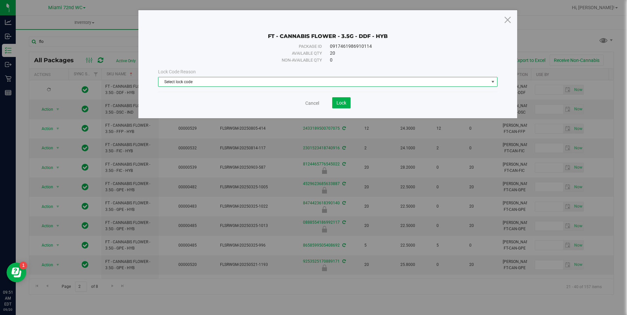
click at [260, 81] on span "Select lock code" at bounding box center [323, 81] width 330 height 9
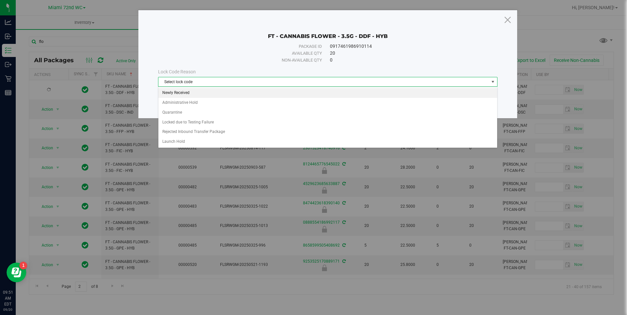
click at [187, 94] on li "Newly Received" at bounding box center [327, 93] width 338 height 10
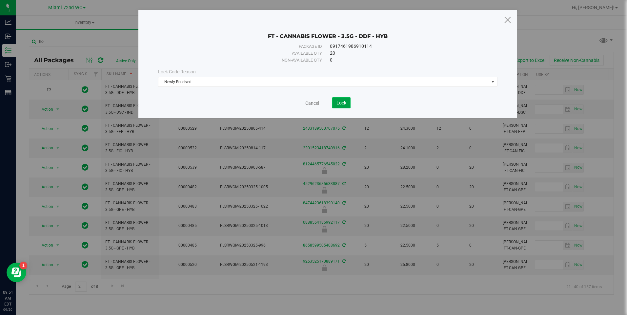
click at [337, 104] on span "Lock" at bounding box center [341, 102] width 10 height 5
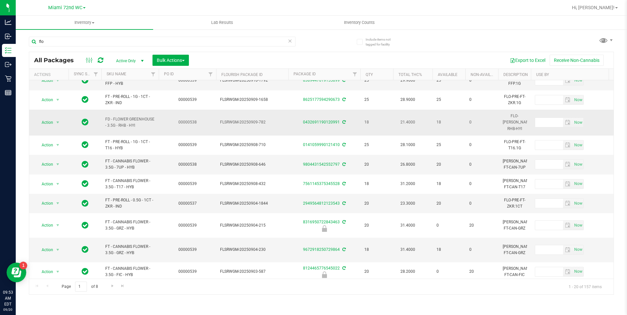
scroll to position [98, 0]
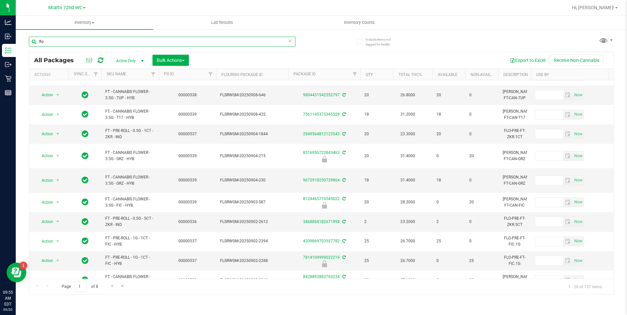
click at [50, 40] on input "flo" at bounding box center [162, 42] width 266 height 10
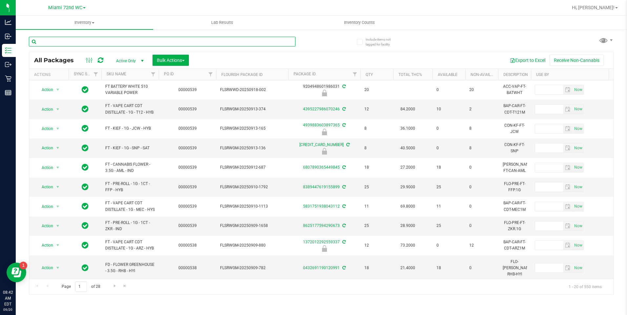
click at [136, 39] on input "text" at bounding box center [162, 42] width 266 height 10
type input "wbv"
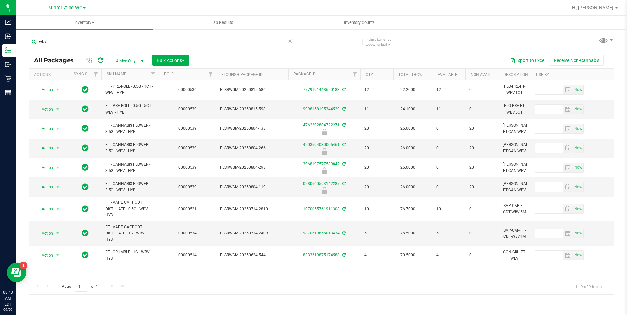
click at [138, 72] on th "SKU Name" at bounding box center [129, 74] width 57 height 11
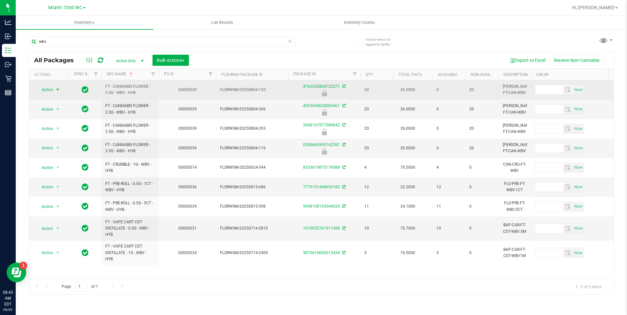
click at [52, 88] on span "Action" at bounding box center [45, 89] width 18 height 9
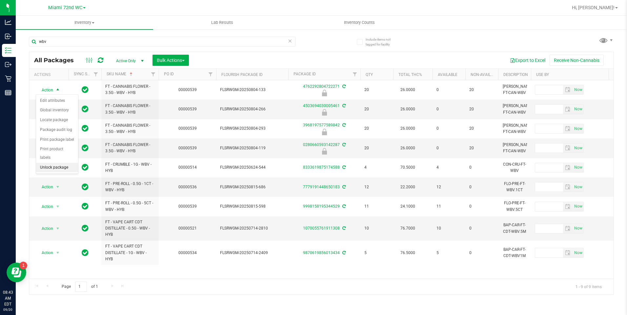
click at [62, 163] on li "Unlock package" at bounding box center [57, 168] width 42 height 10
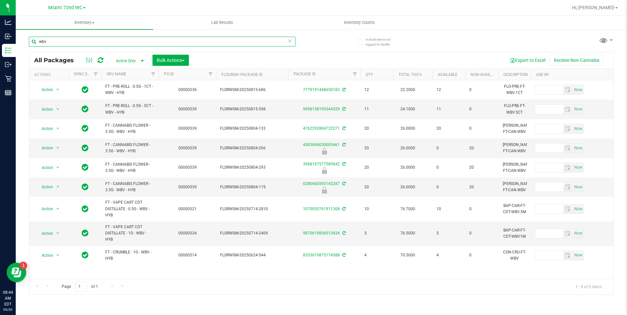
click at [51, 41] on input "wbv" at bounding box center [162, 42] width 266 height 10
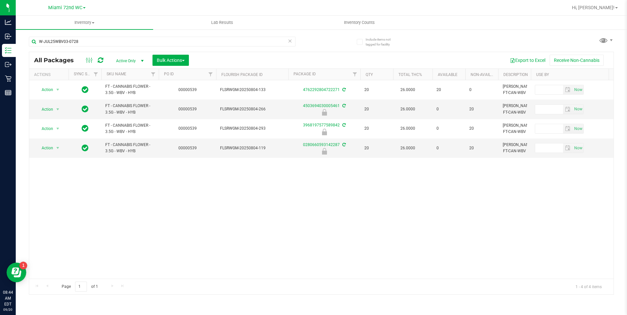
click at [144, 228] on div "Action Action Adjust qty Create package Edit attributes Global inventory Locate…" at bounding box center [321, 179] width 584 height 199
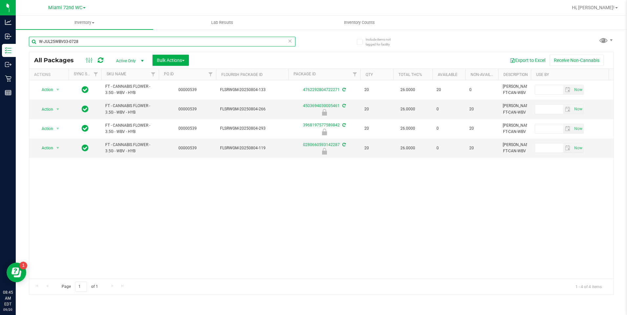
click at [161, 39] on input "W-JUL25WBV03-0728" at bounding box center [162, 42] width 266 height 10
type input "ckz"
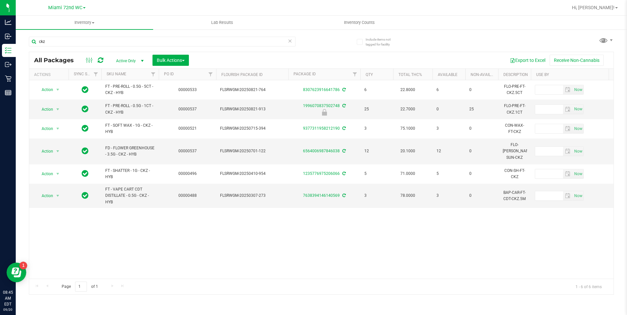
click at [142, 75] on th "SKU Name" at bounding box center [129, 74] width 57 height 11
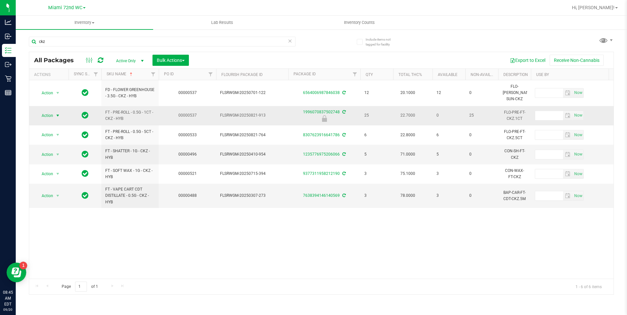
click at [45, 111] on span "Action" at bounding box center [45, 115] width 18 height 9
click at [52, 182] on li "Unlock package" at bounding box center [57, 187] width 42 height 10
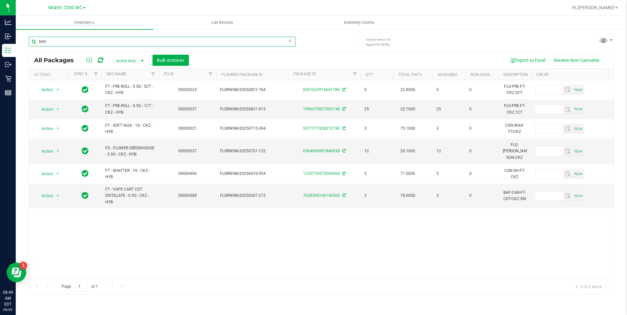
type input "htm"
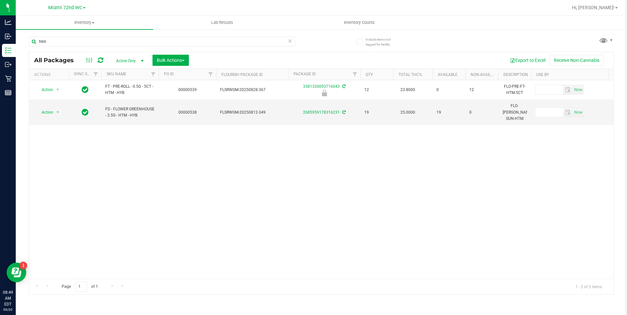
click at [108, 152] on div "Action Action Edit attributes Global inventory Locate package Package audit log…" at bounding box center [321, 179] width 584 height 199
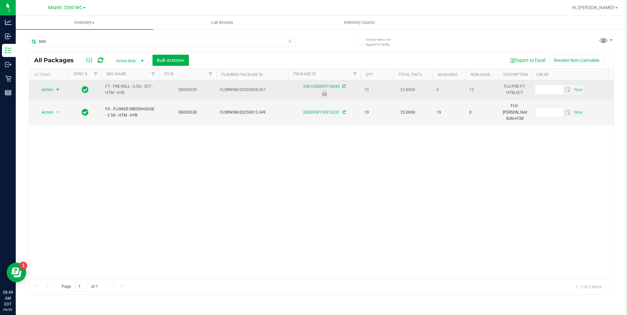
click at [46, 89] on span "Action" at bounding box center [45, 89] width 18 height 9
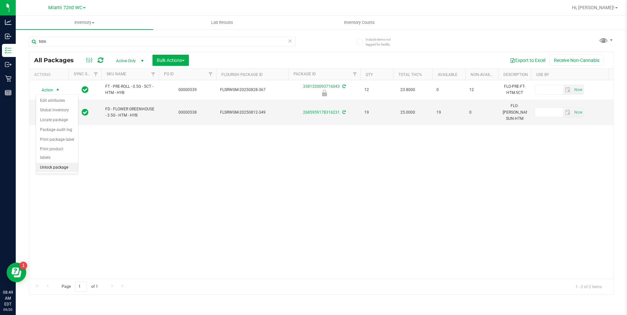
click at [59, 163] on li "Unlock package" at bounding box center [57, 168] width 42 height 10
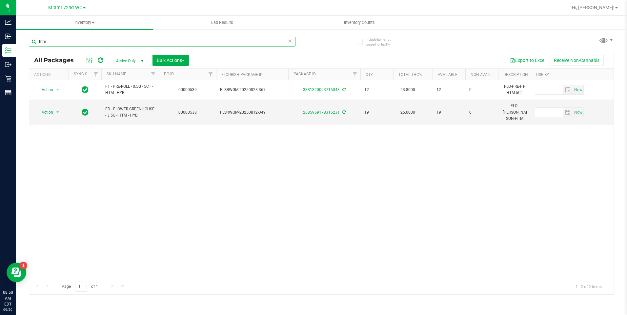
click at [175, 40] on input "htm" at bounding box center [162, 42] width 266 height 10
type input "yon"
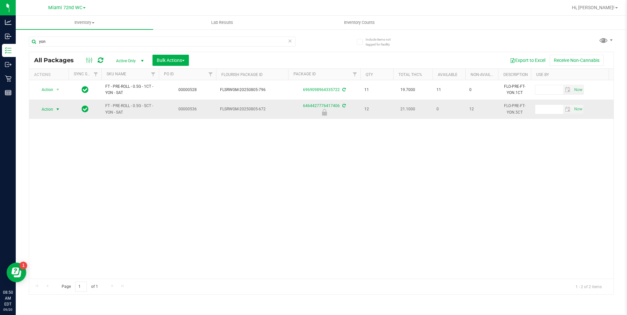
click at [45, 109] on span "Action" at bounding box center [45, 109] width 18 height 9
click at [48, 182] on li "Unlock package" at bounding box center [57, 187] width 42 height 10
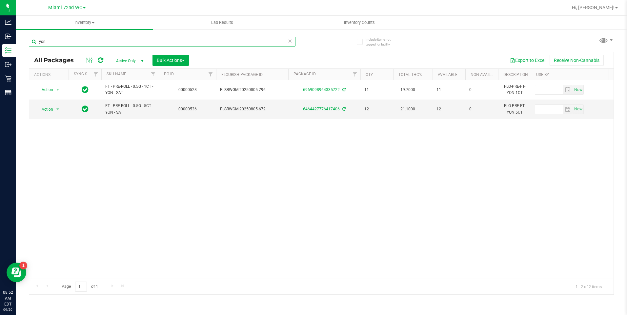
click at [159, 46] on input "yon" at bounding box center [162, 42] width 266 height 10
click at [159, 45] on input "yon" at bounding box center [162, 42] width 266 height 10
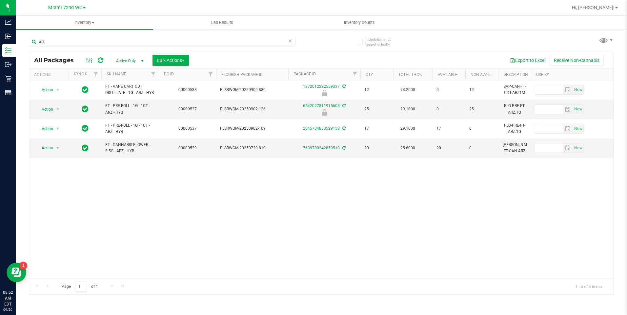
click at [171, 180] on div "Action Action Edit attributes Global inventory Locate package Package audit log…" at bounding box center [321, 179] width 584 height 199
click at [197, 177] on div "Action Action Edit attributes Global inventory Locate package Package audit log…" at bounding box center [321, 179] width 584 height 199
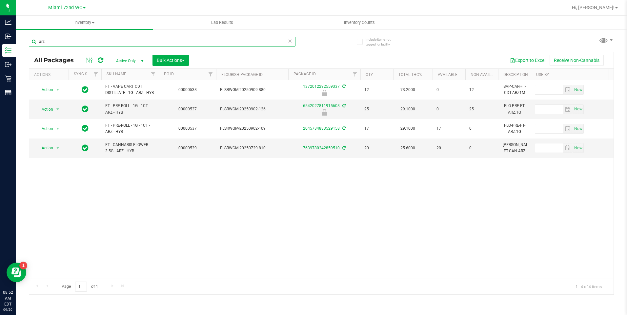
click at [175, 38] on input "arz" at bounding box center [162, 42] width 266 height 10
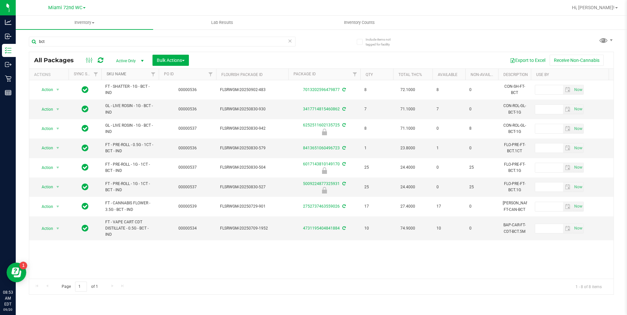
click at [121, 74] on link "SKU Name" at bounding box center [117, 74] width 20 height 5
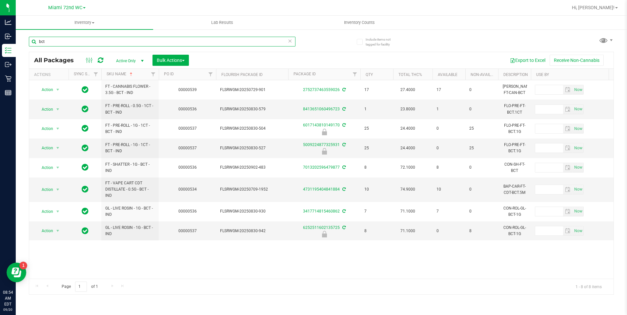
click at [207, 41] on input "bct" at bounding box center [162, 42] width 266 height 10
click at [207, 40] on input "bct" at bounding box center [162, 42] width 266 height 10
type input "loze"
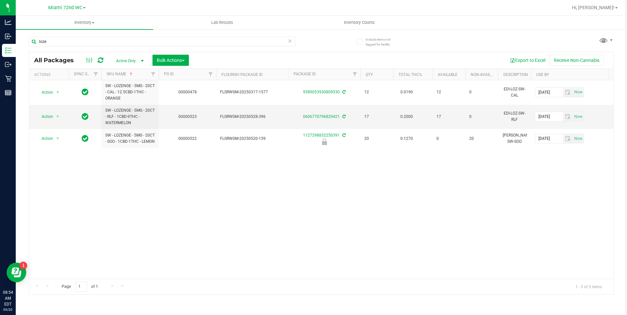
click at [150, 171] on div "Action Action Adjust qty Create package Edit attributes Global inventory Locate…" at bounding box center [321, 179] width 584 height 199
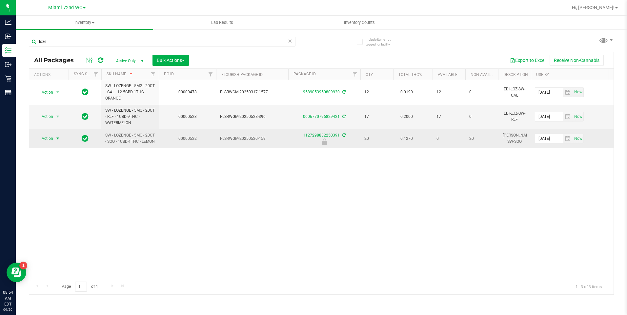
click at [44, 140] on span "Action" at bounding box center [45, 138] width 18 height 9
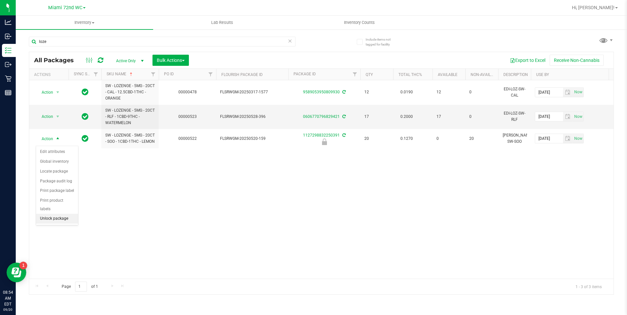
drag, startPoint x: 50, startPoint y: 210, endPoint x: 49, endPoint y: 205, distance: 5.6
click at [50, 214] on li "Unlock package" at bounding box center [57, 219] width 42 height 10
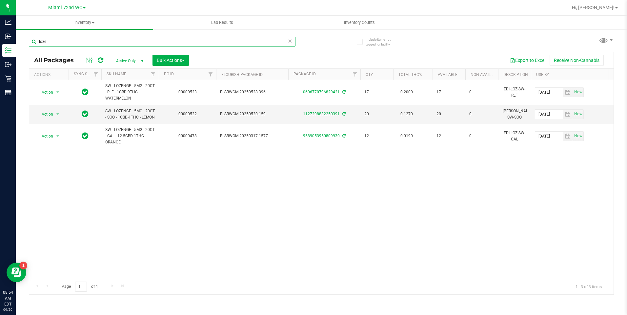
click at [168, 39] on input "loze" at bounding box center [162, 42] width 266 height 10
click at [144, 40] on input "loze" at bounding box center [162, 42] width 266 height 10
type input "thera"
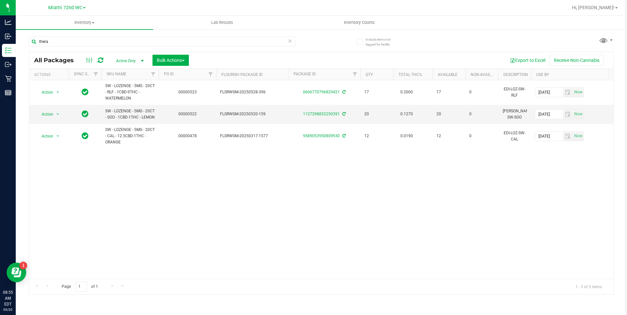
click at [135, 71] on th "SKU Name" at bounding box center [129, 74] width 57 height 11
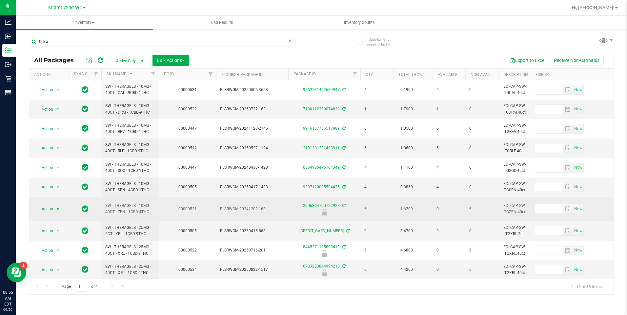
click at [50, 207] on span "Action" at bounding box center [45, 209] width 18 height 9
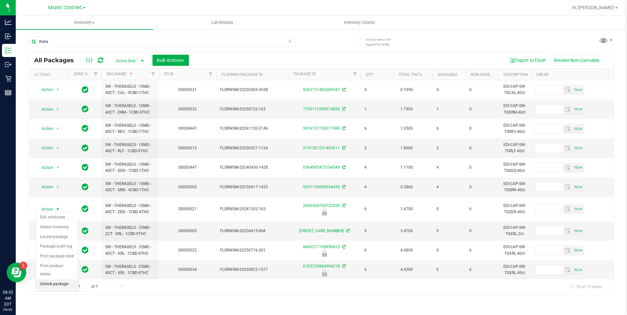
click at [60, 280] on li "Unlock package" at bounding box center [57, 285] width 42 height 10
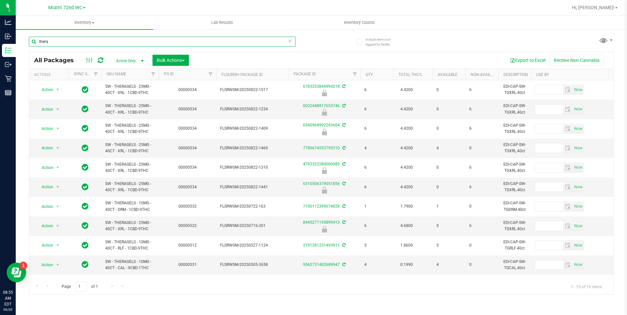
click at [145, 45] on input "thera" at bounding box center [162, 42] width 266 height 10
type input "v"
type input "crumble"
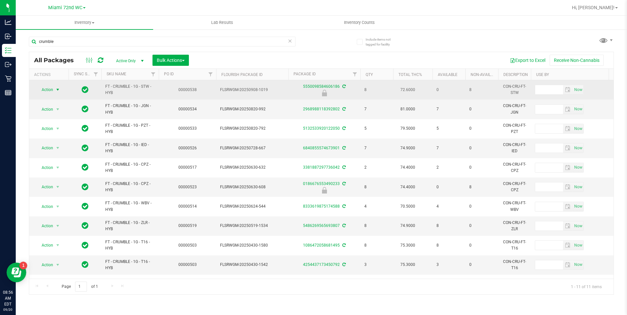
click at [43, 91] on span "Action" at bounding box center [45, 89] width 18 height 9
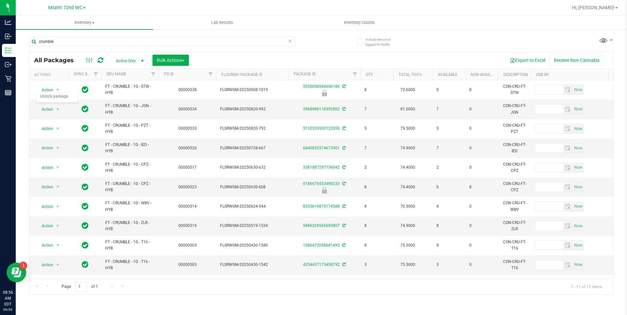
click at [132, 74] on th "SKU Name" at bounding box center [129, 74] width 57 height 11
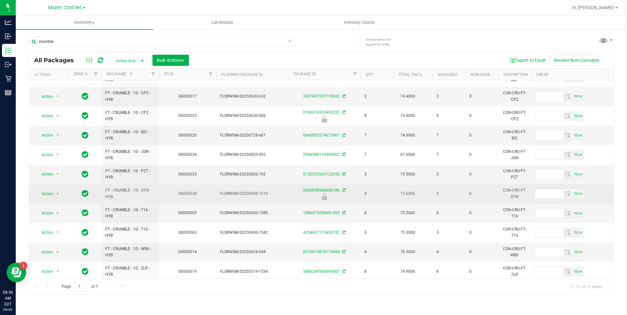
scroll to position [20, 0]
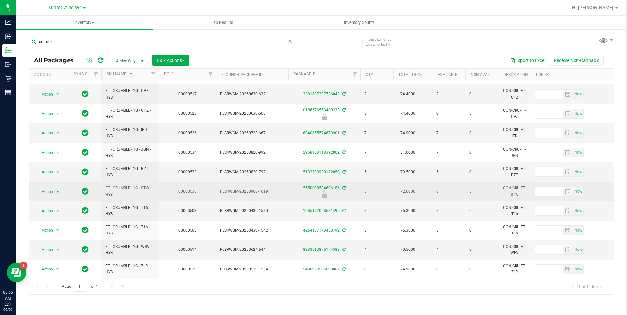
click at [45, 187] on span "Action" at bounding box center [45, 191] width 18 height 9
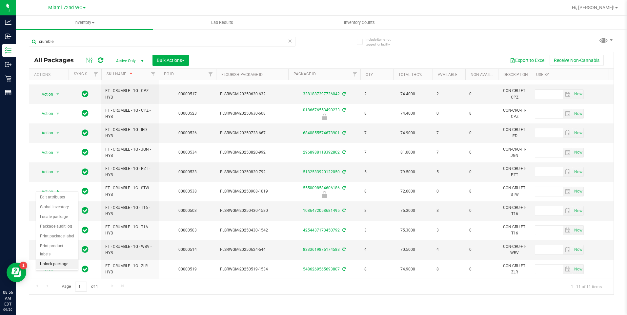
click at [56, 260] on li "Unlock package" at bounding box center [57, 265] width 42 height 10
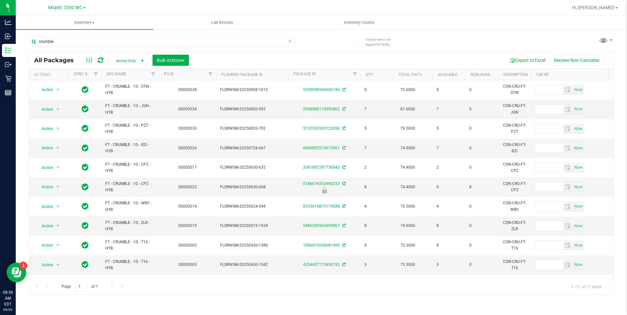
click at [114, 77] on th "SKU Name" at bounding box center [129, 74] width 57 height 11
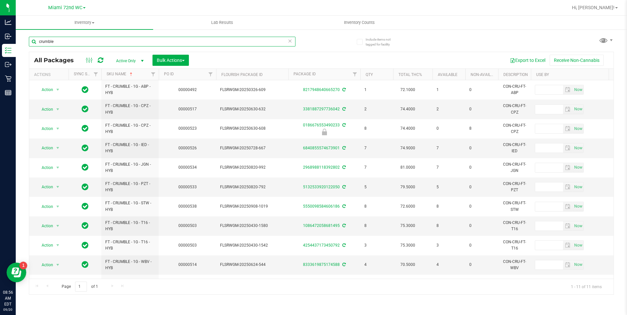
click at [167, 42] on input "crumble" at bounding box center [162, 42] width 266 height 10
type input "jcw"
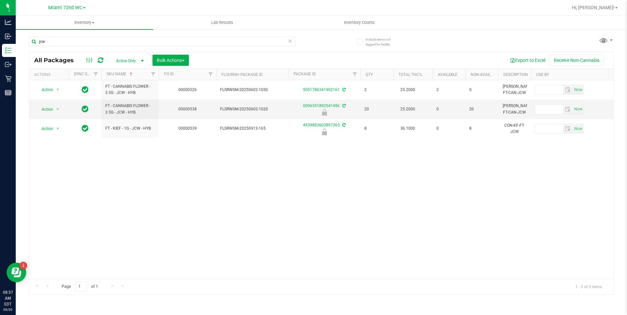
click at [98, 192] on div "Action Action Adjust qty Create package Edit attributes Global inventory Locate…" at bounding box center [321, 179] width 584 height 199
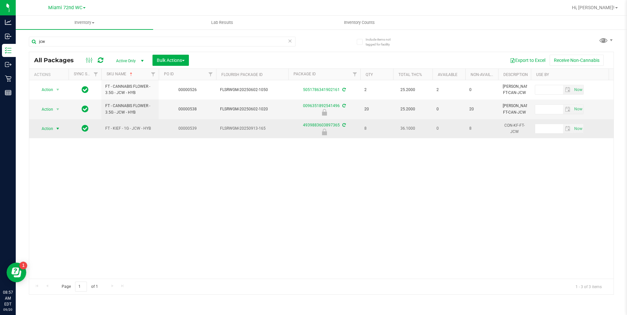
click at [43, 129] on span "Action" at bounding box center [45, 128] width 18 height 9
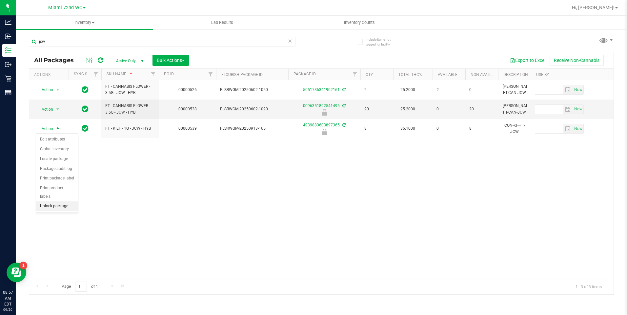
click at [51, 202] on li "Unlock package" at bounding box center [57, 207] width 42 height 10
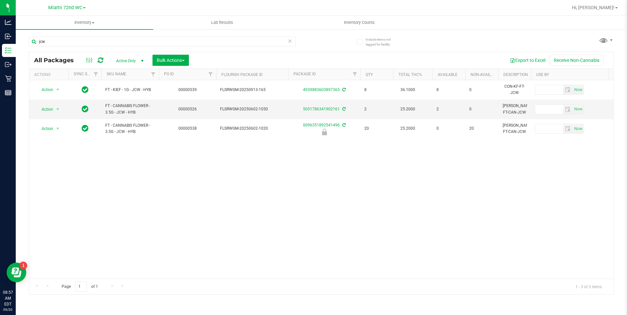
click at [131, 175] on div "Action Action Adjust qty Create package Edit attributes Global inventory Locate…" at bounding box center [321, 179] width 584 height 199
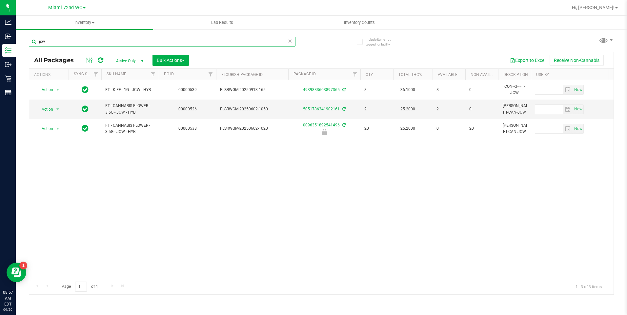
click at [148, 40] on input "jcw" at bounding box center [162, 42] width 266 height 10
type input "snp"
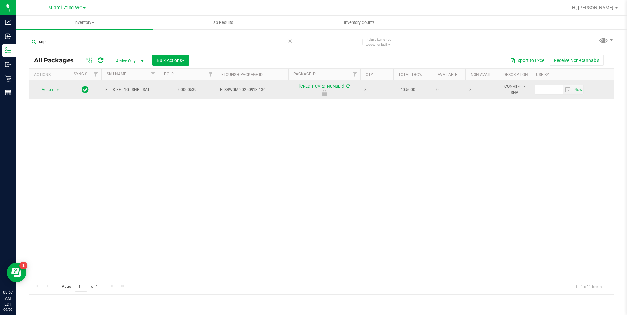
drag, startPoint x: 59, startPoint y: 151, endPoint x: 68, endPoint y: 97, distance: 54.8
click at [60, 149] on div "Action Action Edit attributes Global inventory Locate package Package audit log…" at bounding box center [321, 179] width 584 height 199
click at [54, 91] on span "select" at bounding box center [58, 89] width 8 height 9
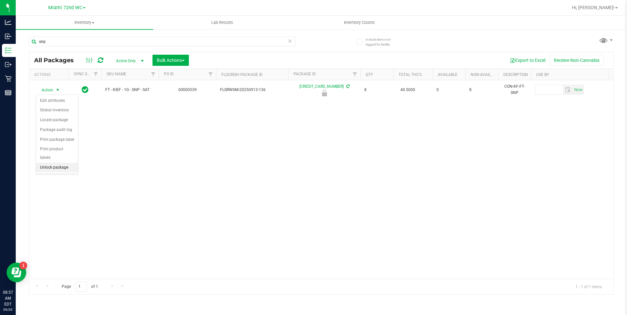
click at [42, 163] on li "Unlock package" at bounding box center [57, 168] width 42 height 10
click at [288, 145] on div "Action Action Adjust qty Create package Edit attributes Global inventory Locate…" at bounding box center [321, 179] width 584 height 199
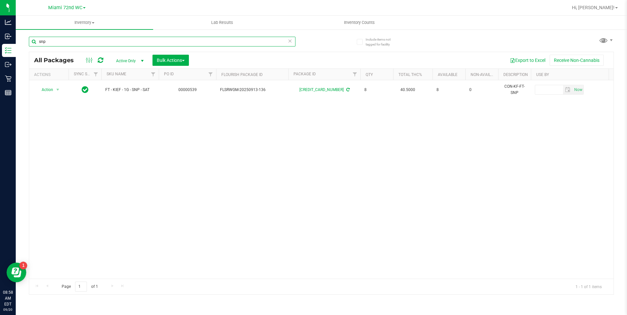
click at [156, 40] on input "snp" at bounding box center [162, 42] width 266 height 10
type input "sri"
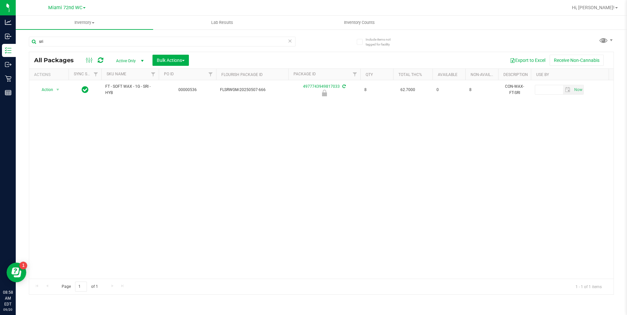
click at [147, 156] on div "Action Action Edit attributes Global inventory Locate package Package audit log…" at bounding box center [321, 179] width 584 height 199
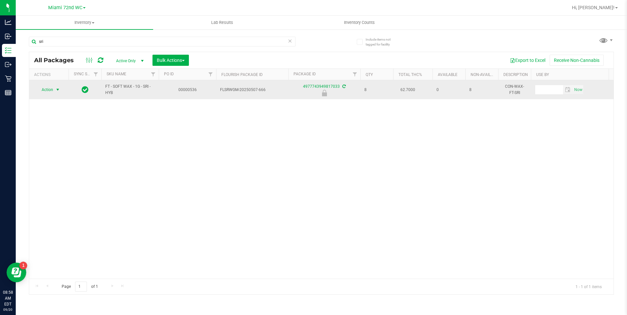
click at [57, 88] on span "select" at bounding box center [57, 89] width 5 height 5
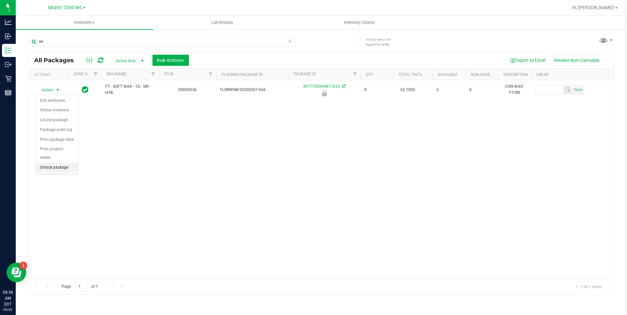
click at [62, 163] on li "Unlock package" at bounding box center [57, 168] width 42 height 10
drag, startPoint x: 154, startPoint y: 143, endPoint x: 151, endPoint y: 1, distance: 141.6
click at [158, 132] on div "Action Action Adjust qty Create package Edit attributes Global inventory Locate…" at bounding box center [321, 179] width 584 height 199
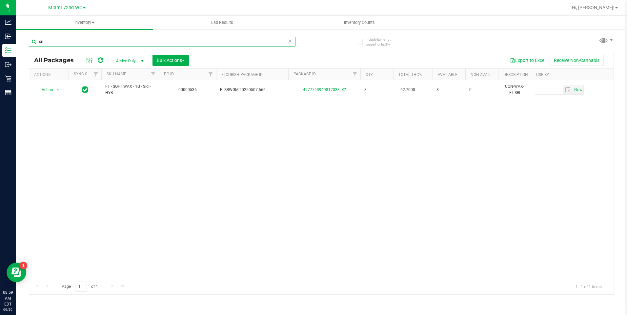
click at [183, 44] on input "sri" at bounding box center [162, 42] width 266 height 10
type input "live rosin"
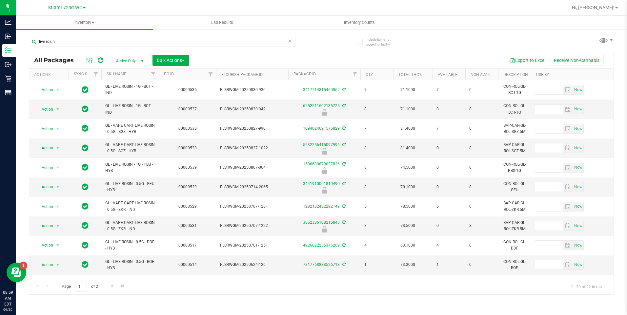
click at [139, 74] on th "SKU Name" at bounding box center [129, 74] width 57 height 11
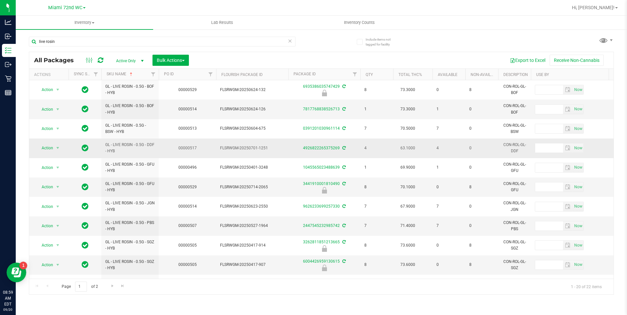
click at [152, 147] on span "GL - LIVE ROSIN - 0.5G - DDF - HYB" at bounding box center [129, 148] width 49 height 12
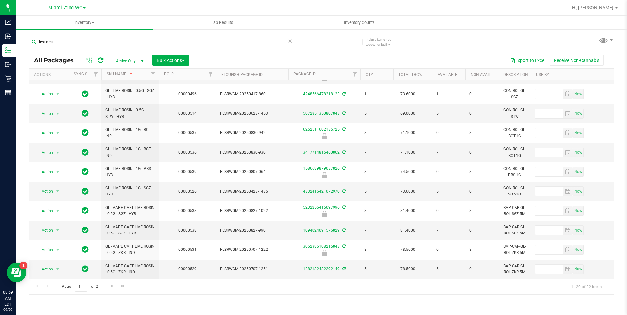
scroll to position [195, 0]
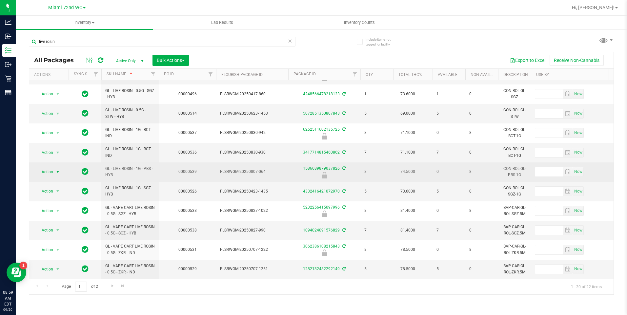
click at [49, 168] on span "Action" at bounding box center [45, 171] width 18 height 9
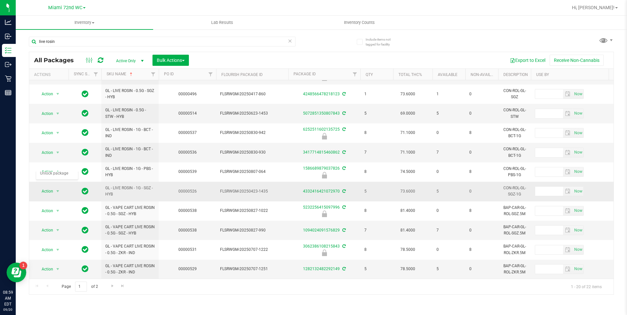
drag, startPoint x: 50, startPoint y: 226, endPoint x: 197, endPoint y: 186, distance: 152.9
click at [197, 186] on td "00000526" at bounding box center [187, 191] width 57 height 19
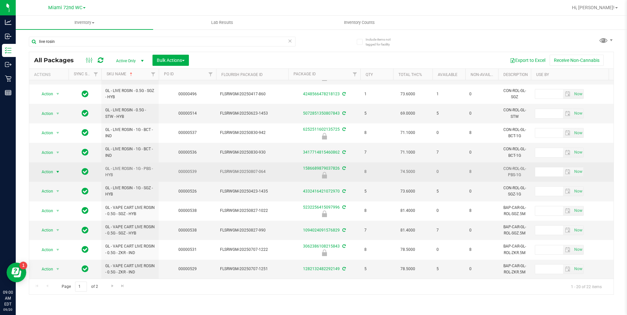
click at [47, 167] on span "Action" at bounding box center [45, 171] width 18 height 9
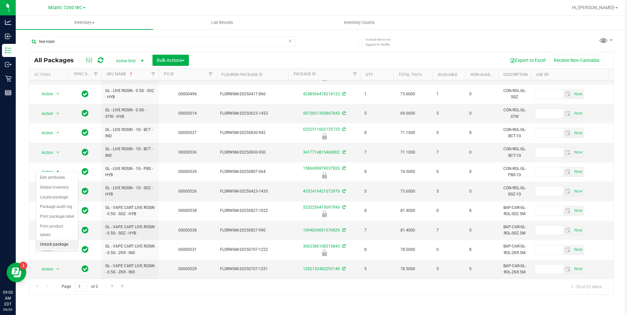
click at [52, 240] on li "Unlock package" at bounding box center [57, 245] width 42 height 10
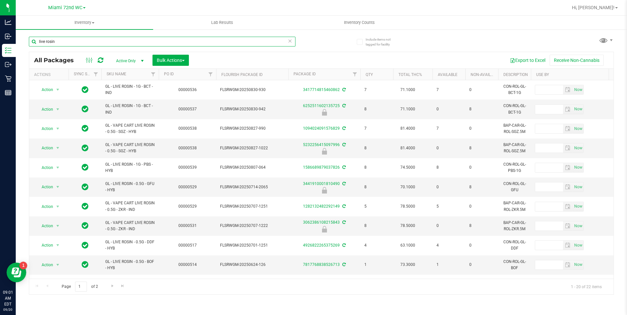
click at [128, 41] on input "live rosin" at bounding box center [162, 42] width 266 height 10
type input "abp"
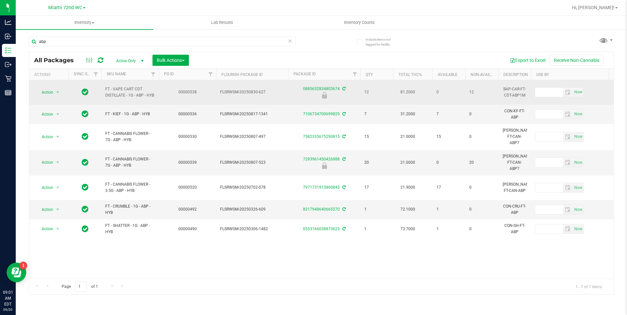
click at [186, 96] on td "00000538" at bounding box center [187, 92] width 57 height 25
click at [56, 93] on span "select" at bounding box center [57, 92] width 5 height 5
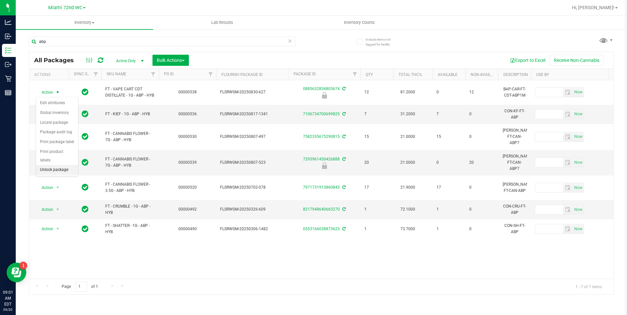
click at [67, 165] on li "Unlock package" at bounding box center [57, 170] width 42 height 10
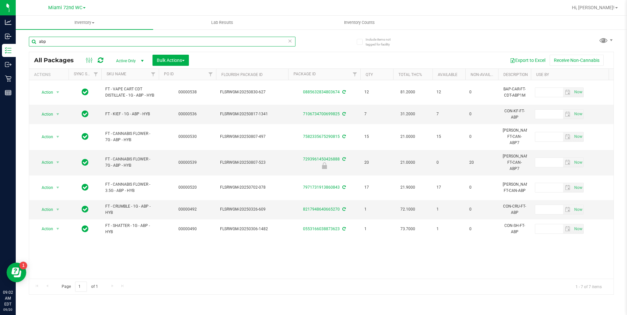
click at [118, 38] on input "abp" at bounding box center [162, 42] width 266 height 10
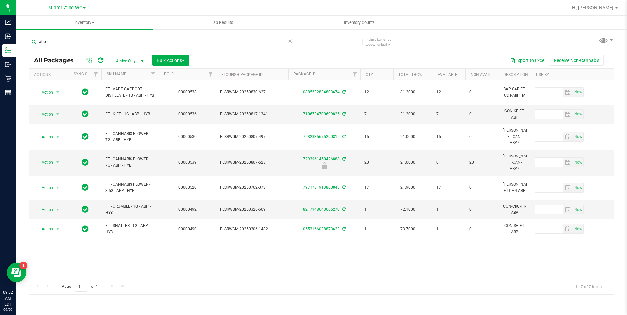
click at [470, 32] on div "abp All Packages Active Only Active Only Lab Samples Locked All External Intern…" at bounding box center [321, 162] width 585 height 265
click at [203, 124] on td "00000536" at bounding box center [187, 114] width 57 height 19
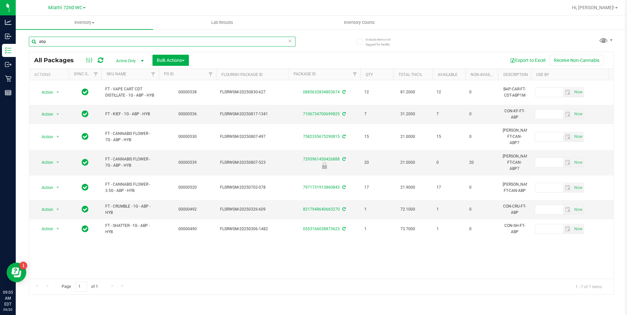
click at [201, 37] on input "abp" at bounding box center [162, 42] width 266 height 10
type input "arz"
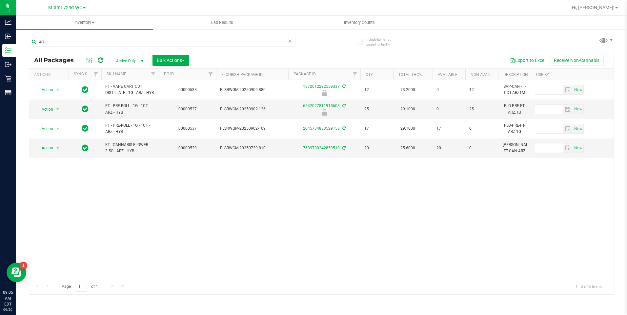
click at [263, 206] on div "Action Action Edit attributes Global inventory Locate package Package audit log…" at bounding box center [321, 179] width 584 height 199
click at [155, 103] on td "FT - PRE-ROLL - 1G - 1CT - ARZ - HYB" at bounding box center [129, 109] width 57 height 19
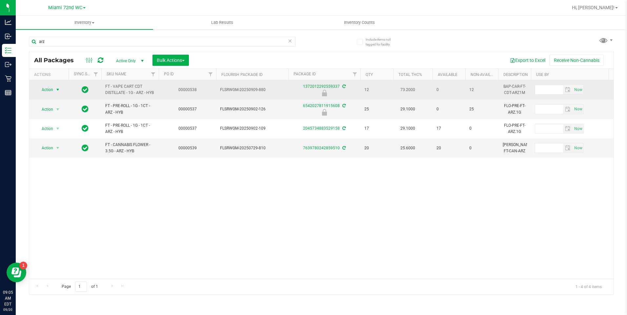
click at [42, 90] on span "Action" at bounding box center [45, 89] width 18 height 9
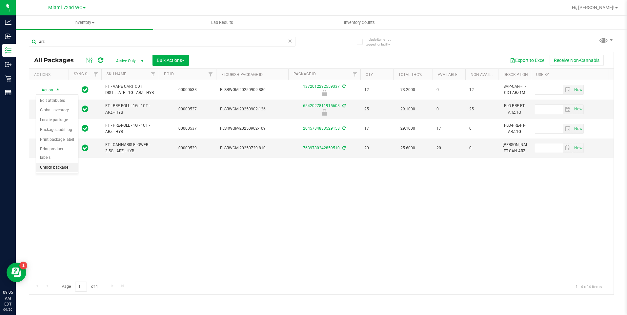
click at [49, 163] on li "Unlock package" at bounding box center [57, 168] width 42 height 10
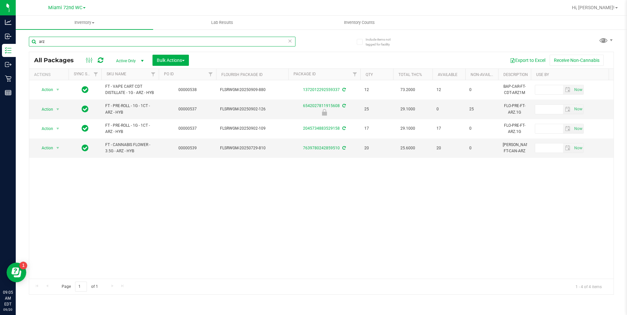
click at [176, 46] on input "arz" at bounding box center [162, 42] width 266 height 10
type input "dbp"
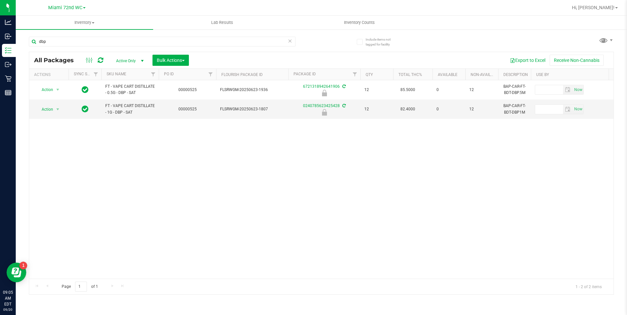
drag, startPoint x: 137, startPoint y: 167, endPoint x: 135, endPoint y: 164, distance: 3.7
click at [135, 166] on div "Action Action Edit attributes Global inventory Locate package Package audit log…" at bounding box center [321, 179] width 584 height 199
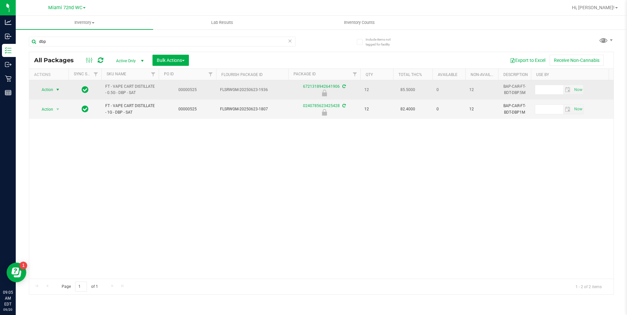
click at [47, 88] on span "Action" at bounding box center [45, 89] width 18 height 9
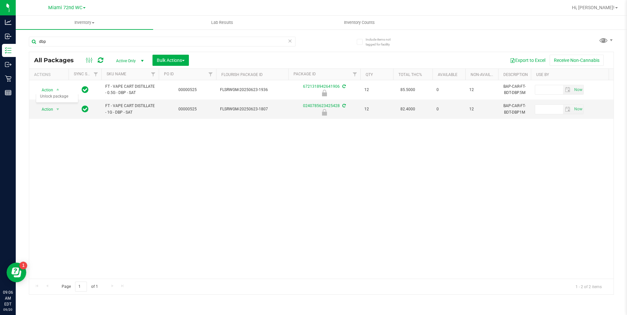
drag, startPoint x: 154, startPoint y: 216, endPoint x: 154, endPoint y: 209, distance: 6.9
click at [154, 212] on div "Action Action Edit attributes Global inventory Locate package Package audit log…" at bounding box center [321, 179] width 584 height 199
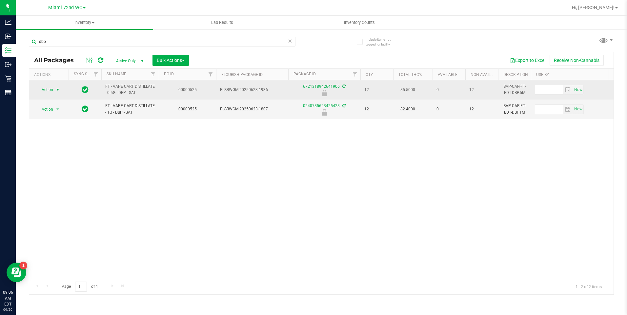
click at [51, 87] on span "Action" at bounding box center [45, 89] width 18 height 9
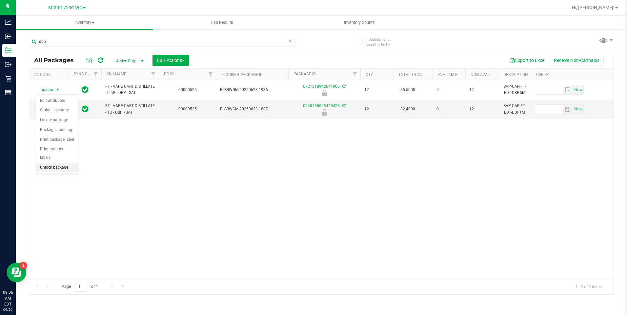
click at [51, 163] on li "Unlock package" at bounding box center [57, 168] width 42 height 10
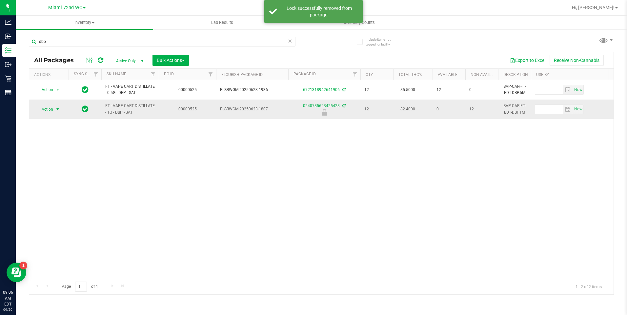
click at [50, 108] on span "Action" at bounding box center [45, 109] width 18 height 9
click at [57, 182] on li "Unlock package" at bounding box center [57, 187] width 42 height 10
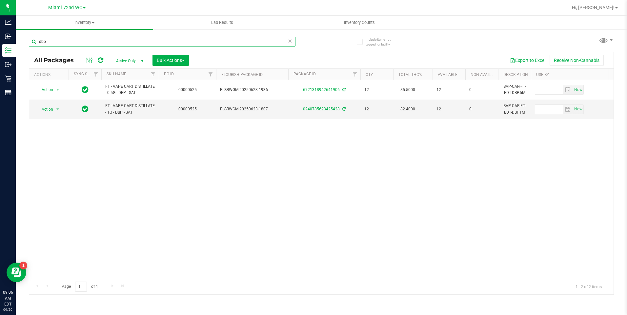
click at [158, 39] on input "dbp" at bounding box center [162, 42] width 266 height 10
type input "wmo"
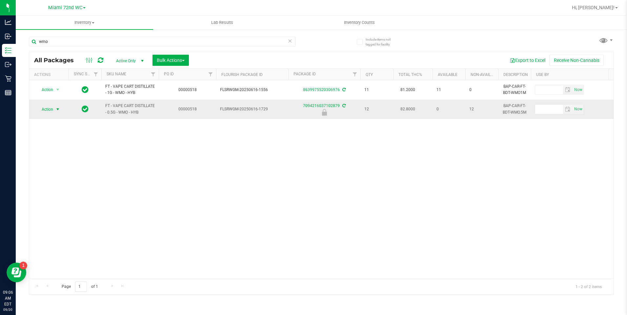
click at [46, 113] on span "Action" at bounding box center [45, 109] width 18 height 9
click at [48, 186] on li "Unlock package" at bounding box center [57, 191] width 42 height 10
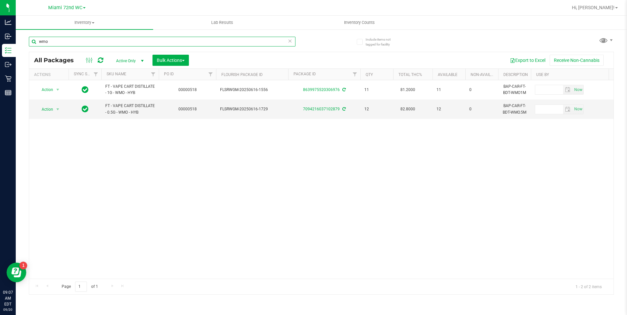
click at [190, 39] on input "wmo" at bounding box center [162, 42] width 266 height 10
type input "gck"
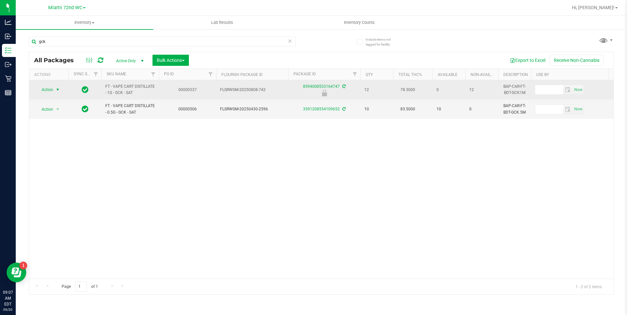
click at [50, 90] on span "Action" at bounding box center [45, 89] width 18 height 9
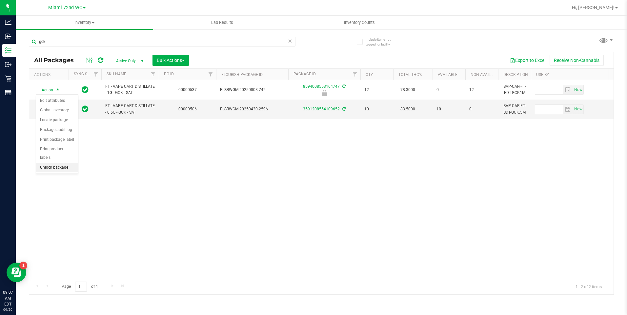
click at [50, 163] on li "Unlock package" at bounding box center [57, 168] width 42 height 10
click at [172, 184] on div "Action Action Adjust qty Create package Edit attributes Global inventory Locate…" at bounding box center [321, 179] width 584 height 199
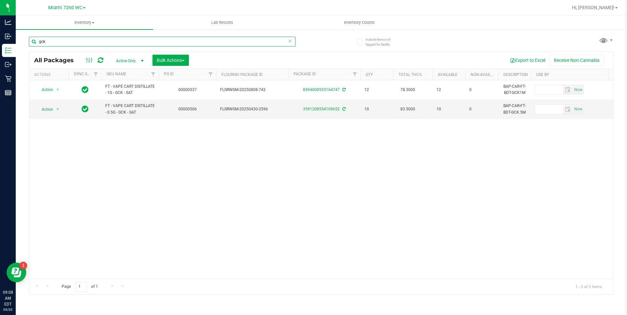
click at [180, 42] on input "gck" at bounding box center [162, 42] width 266 height 10
type input "oze"
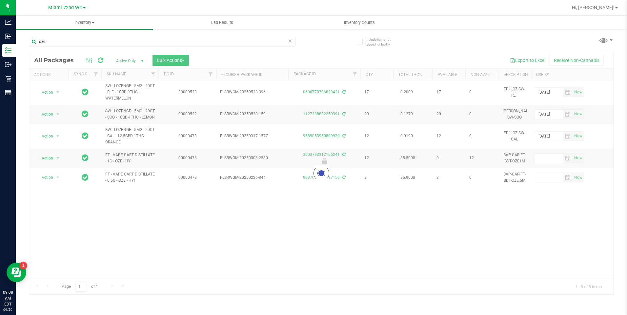
click at [161, 204] on div at bounding box center [321, 173] width 584 height 243
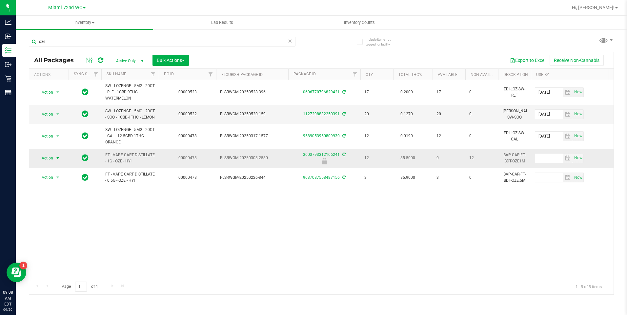
click at [41, 163] on span "Action" at bounding box center [45, 158] width 18 height 9
click at [56, 236] on li "Unlock package" at bounding box center [57, 241] width 42 height 10
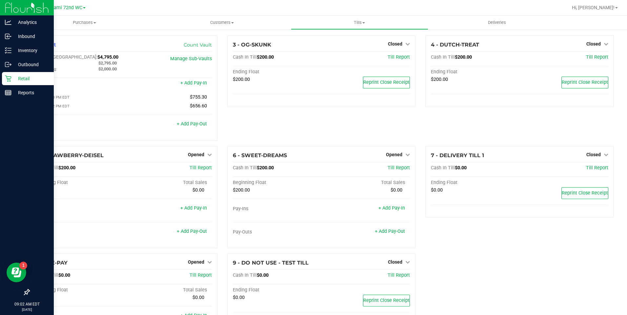
click at [19, 80] on p "Retail" at bounding box center [30, 79] width 39 height 8
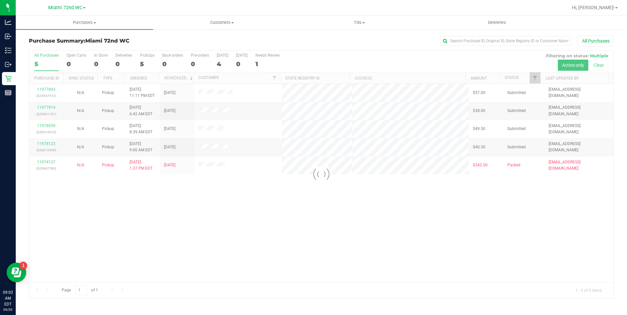
click at [167, 190] on div at bounding box center [321, 174] width 584 height 248
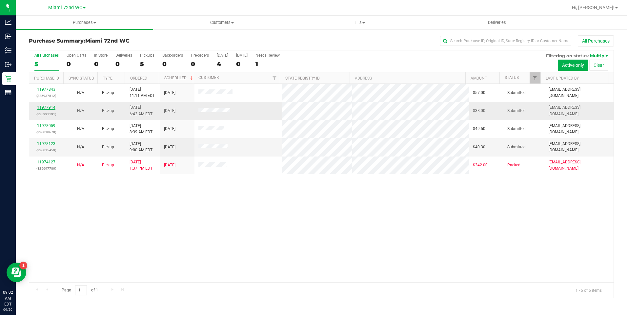
click at [49, 108] on link "11977914" at bounding box center [46, 107] width 18 height 5
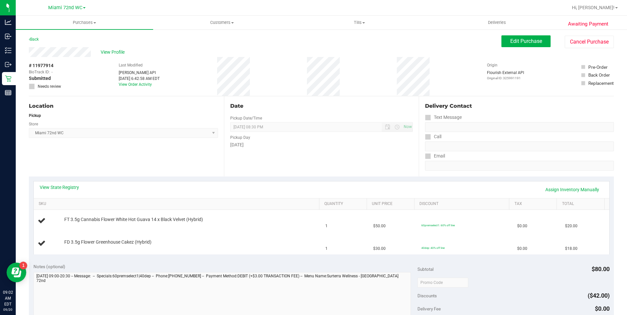
click at [166, 154] on div "Location Pickup Store Miami 72nd WC Select Store Bonita Springs WC Boynton Beac…" at bounding box center [126, 136] width 195 height 80
click at [162, 134] on span "Miami 72nd WC Select Store Bonita Springs WC Boynton Beach WC Bradenton WC Bran…" at bounding box center [123, 133] width 189 height 10
click at [304, 168] on div "Date Pickup Date/Time 09/20/2025 Now 09/20/2025 08:30 PM Now Pickup Day Saturday" at bounding box center [321, 136] width 195 height 80
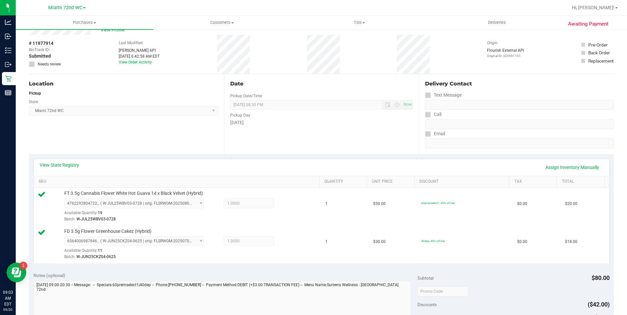
scroll to position [259, 0]
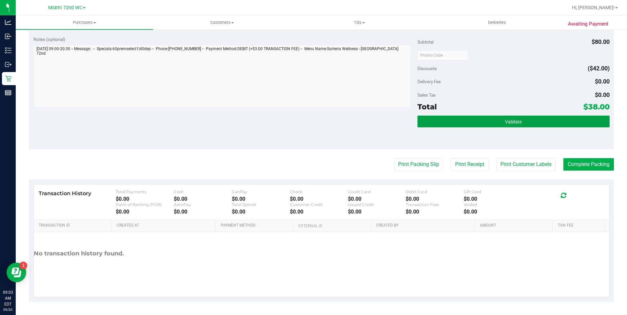
click at [544, 122] on button "Validate" at bounding box center [513, 122] width 192 height 12
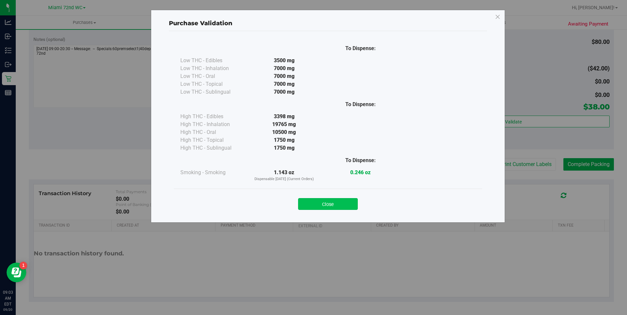
click at [341, 205] on button "Close" at bounding box center [328, 204] width 60 height 12
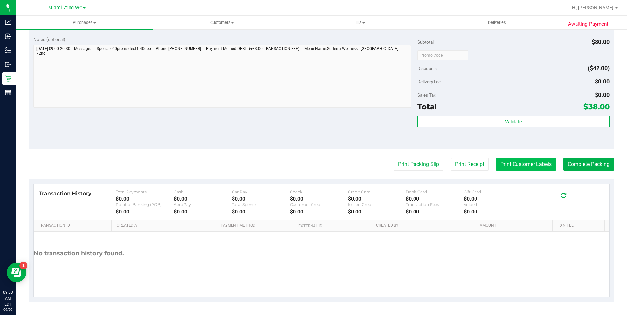
click at [534, 162] on button "Print Customer Labels" at bounding box center [526, 164] width 60 height 12
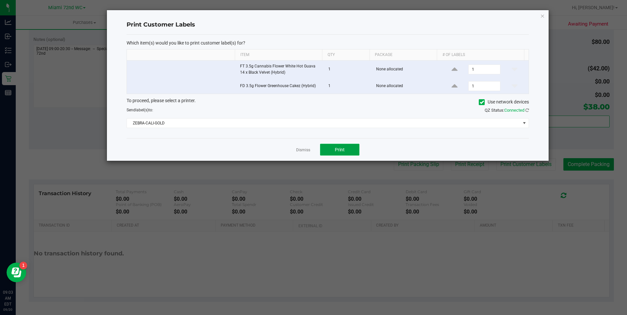
click at [350, 145] on button "Print" at bounding box center [339, 150] width 39 height 12
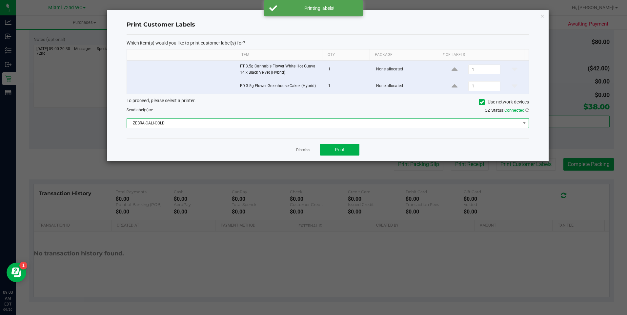
click at [400, 120] on span "ZEBRA-CALI-GOLD" at bounding box center [323, 123] width 393 height 9
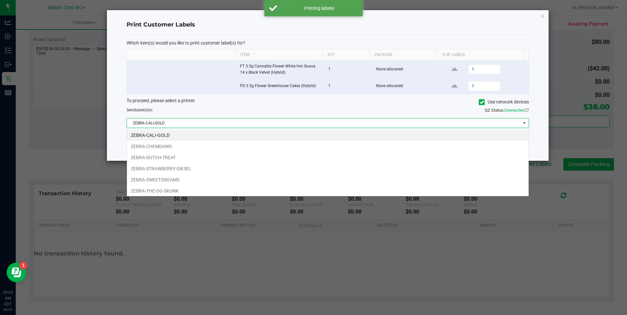
scroll to position [10, 402]
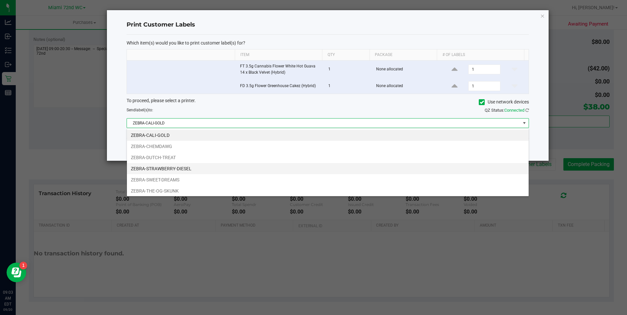
click at [184, 168] on li "ZEBRA-STRAWBERRY-DIESEL" at bounding box center [328, 168] width 402 height 11
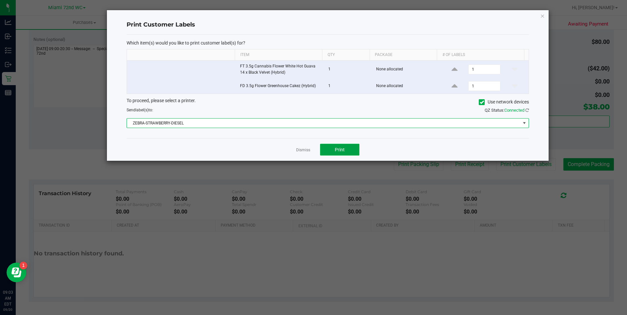
click at [345, 146] on button "Print" at bounding box center [339, 150] width 39 height 12
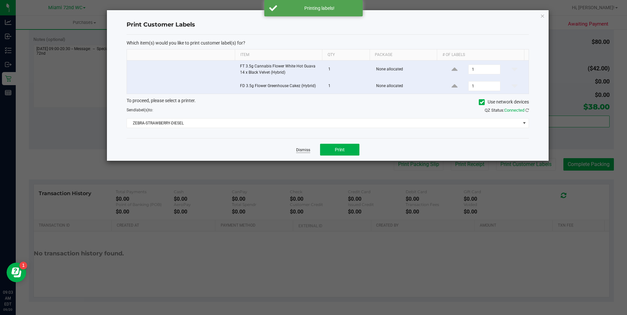
click at [304, 149] on link "Dismiss" at bounding box center [303, 150] width 14 height 6
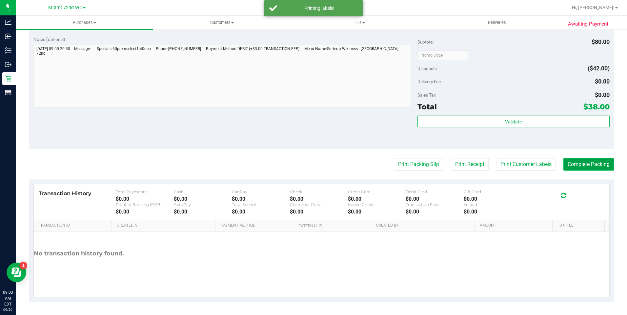
click at [596, 161] on button "Complete Packing" at bounding box center [588, 164] width 50 height 12
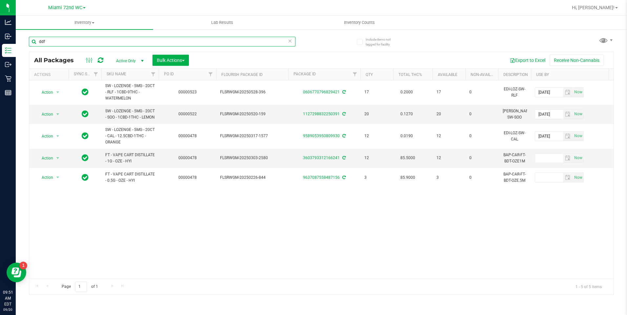
type input "ddf"
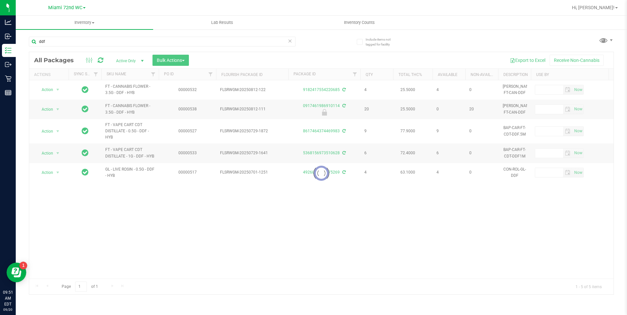
click at [139, 72] on th "SKU Name" at bounding box center [129, 74] width 57 height 11
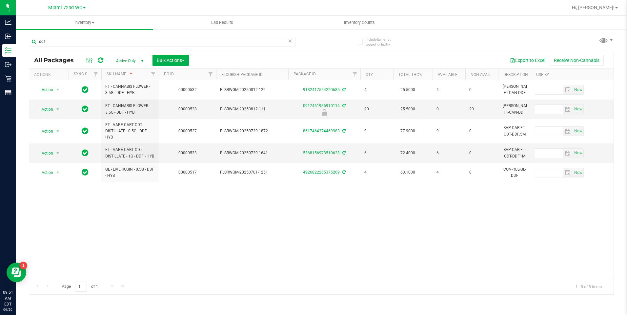
click at [141, 203] on div "Action Action Adjust qty Create package Edit attributes Global inventory Locate…" at bounding box center [321, 179] width 584 height 199
